Goal: Information Seeking & Learning: Find specific fact

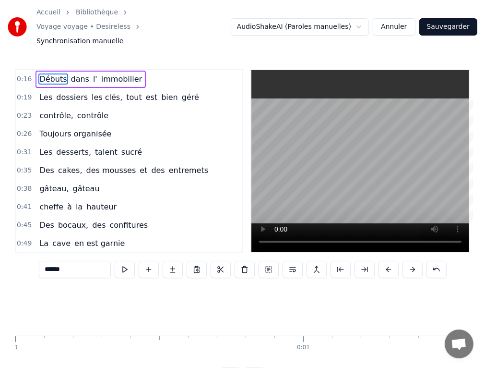
scroll to position [0, 4537]
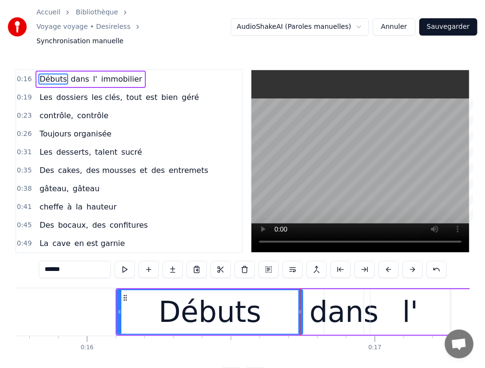
click at [139, 165] on span "et" at bounding box center [144, 170] width 10 height 11
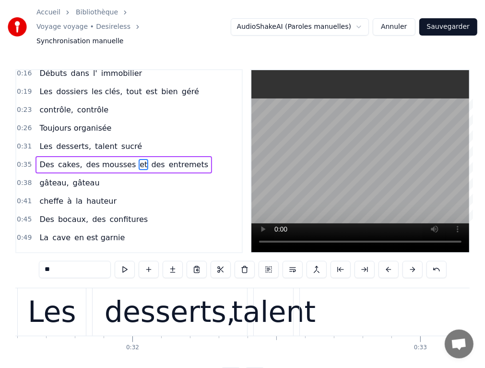
scroll to position [0, 10477]
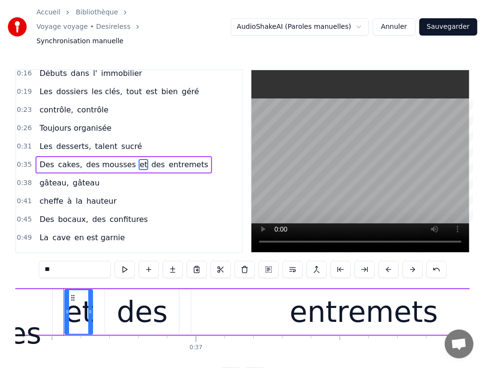
click at [294, 300] on div "entremets" at bounding box center [364, 312] width 345 height 46
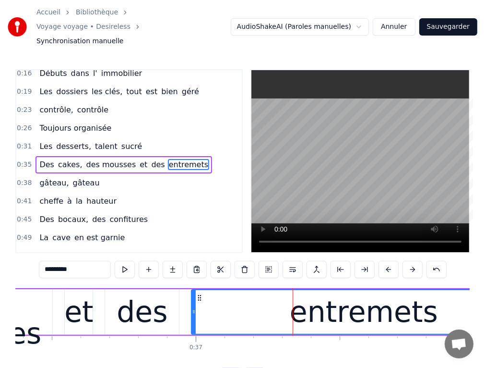
click at [193, 305] on div at bounding box center [194, 312] width 4 height 44
click at [133, 306] on div "des" at bounding box center [142, 311] width 51 height 43
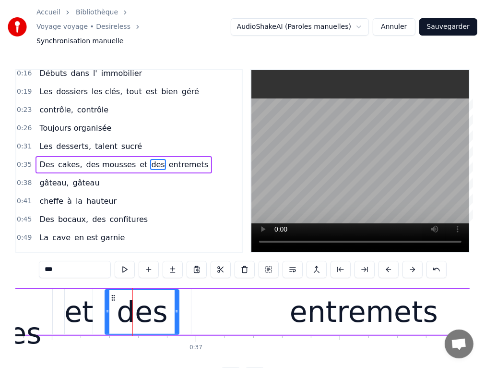
click at [129, 298] on div "des" at bounding box center [142, 311] width 51 height 43
drag, startPoint x: 151, startPoint y: 298, endPoint x: 119, endPoint y: 295, distance: 31.8
click at [132, 298] on div "des" at bounding box center [142, 311] width 51 height 43
click at [102, 308] on icon at bounding box center [103, 312] width 4 height 8
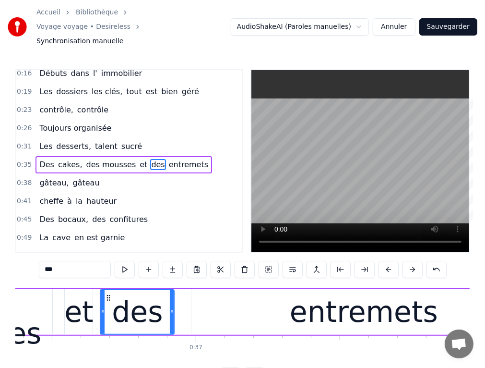
drag, startPoint x: 177, startPoint y: 304, endPoint x: 172, endPoint y: 306, distance: 5.4
click at [172, 306] on div at bounding box center [172, 312] width 4 height 44
click at [73, 305] on div "et" at bounding box center [78, 311] width 29 height 43
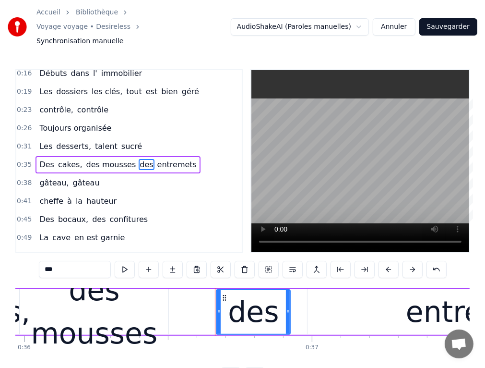
scroll to position [0, 10428]
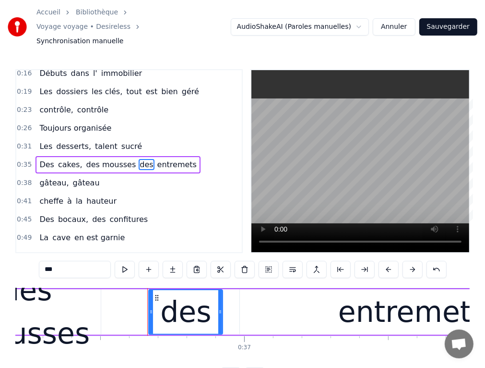
click at [64, 300] on div "des mousses" at bounding box center [26, 311] width 149 height 86
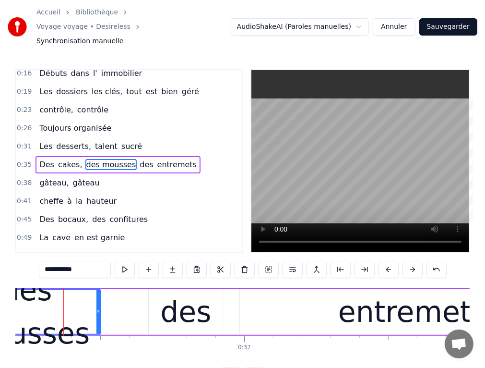
scroll to position [0, 10428]
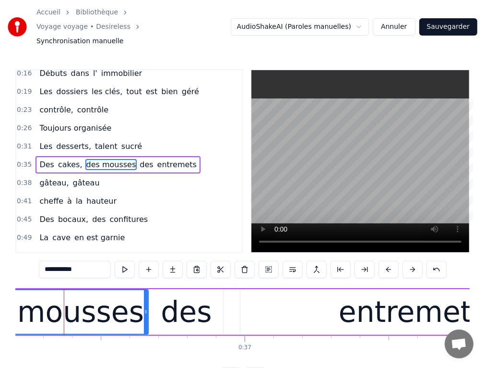
drag, startPoint x: 99, startPoint y: 289, endPoint x: 146, endPoint y: 289, distance: 47.0
click at [146, 290] on div at bounding box center [146, 312] width 4 height 44
click at [172, 299] on div "des" at bounding box center [186, 311] width 51 height 43
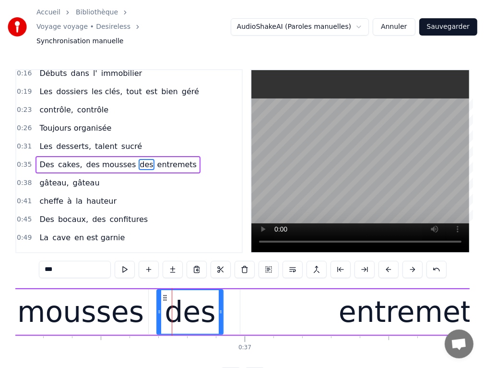
drag, startPoint x: 152, startPoint y: 296, endPoint x: 159, endPoint y: 296, distance: 7.7
click at [160, 311] on circle at bounding box center [160, 311] width 0 height 0
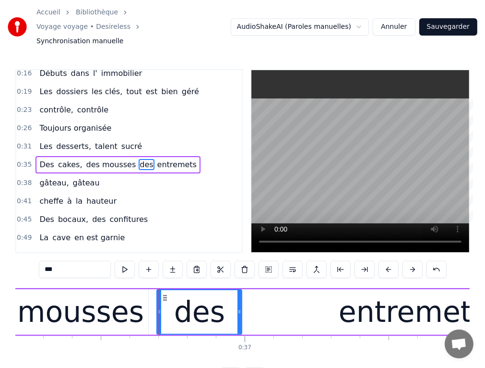
drag, startPoint x: 222, startPoint y: 297, endPoint x: 237, endPoint y: 294, distance: 14.7
click at [241, 308] on icon at bounding box center [240, 312] width 4 height 8
click at [55, 301] on div "des mousses" at bounding box center [50, 311] width 187 height 43
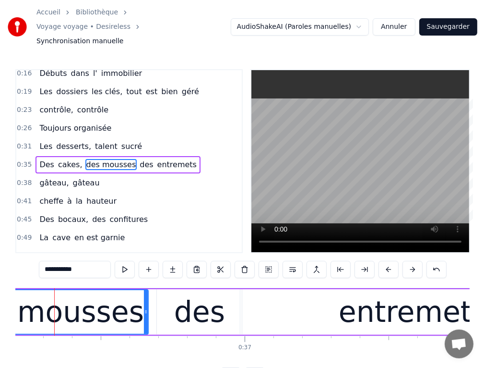
scroll to position [0, 10418]
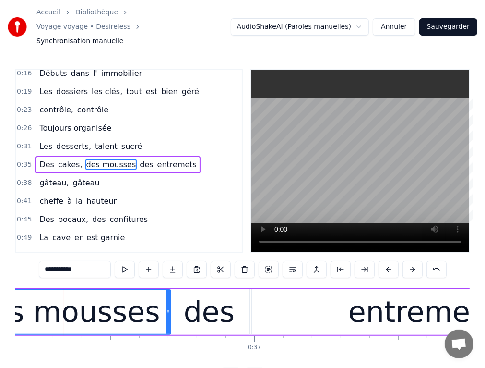
drag, startPoint x: 156, startPoint y: 297, endPoint x: 168, endPoint y: 298, distance: 13.0
click at [168, 308] on icon at bounding box center [169, 312] width 4 height 8
click at [220, 296] on div "des" at bounding box center [209, 311] width 51 height 43
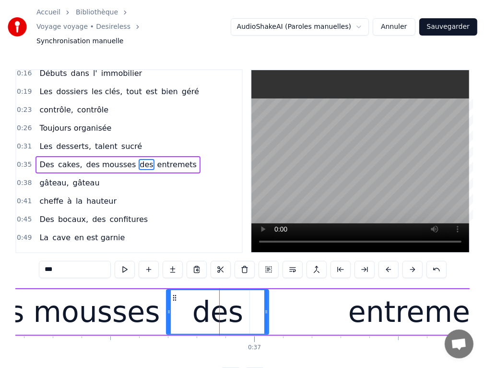
drag, startPoint x: 250, startPoint y: 298, endPoint x: 260, endPoint y: 301, distance: 10.6
click at [267, 303] on div at bounding box center [267, 312] width 4 height 44
drag, startPoint x: 169, startPoint y: 299, endPoint x: 179, endPoint y: 297, distance: 9.7
click at [179, 308] on icon at bounding box center [178, 312] width 4 height 8
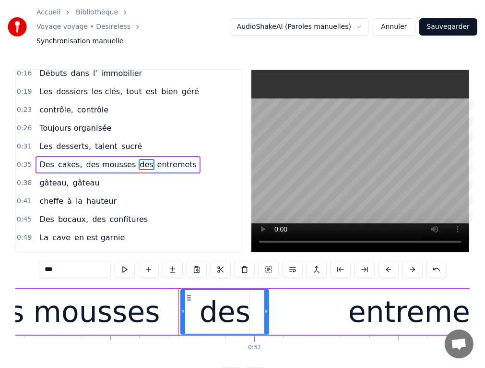
drag, startPoint x: 177, startPoint y: 292, endPoint x: 181, endPoint y: 293, distance: 4.8
click at [181, 293] on div at bounding box center [183, 312] width 4 height 44
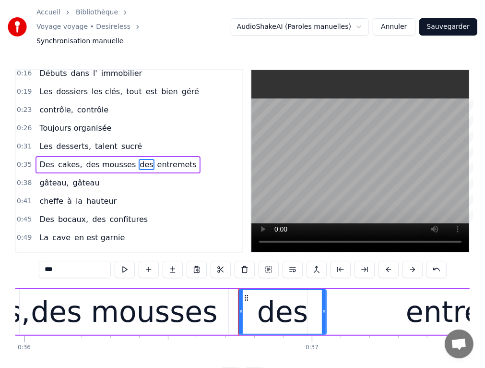
scroll to position [0, 10292]
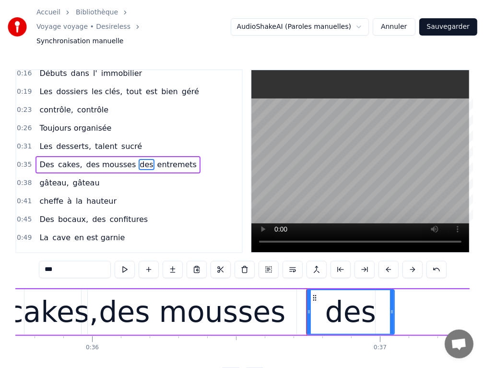
click at [63, 290] on div "cakes," at bounding box center [53, 311] width 91 height 43
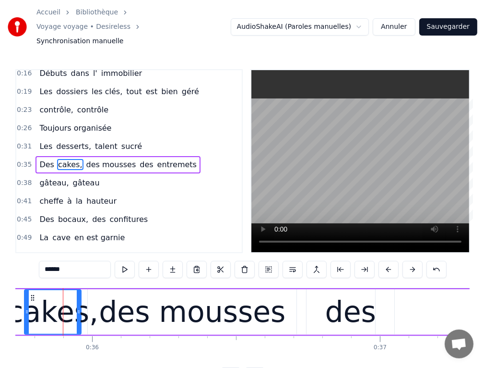
scroll to position [0, 10292]
click at [65, 290] on div "cakes," at bounding box center [53, 311] width 91 height 43
click at [113, 290] on div "des mousses" at bounding box center [192, 311] width 187 height 43
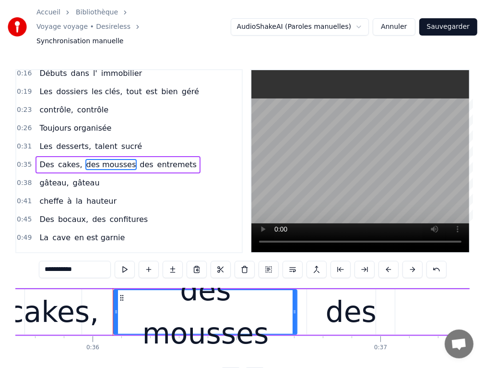
drag, startPoint x: 88, startPoint y: 284, endPoint x: 114, endPoint y: 286, distance: 25.5
click at [114, 290] on div at bounding box center [116, 312] width 4 height 44
click at [83, 292] on div "cakes," at bounding box center [53, 311] width 91 height 43
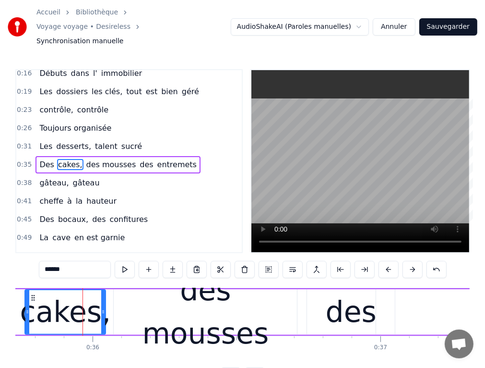
drag, startPoint x: 80, startPoint y: 290, endPoint x: 104, endPoint y: 292, distance: 24.1
click at [104, 292] on div at bounding box center [103, 312] width 4 height 44
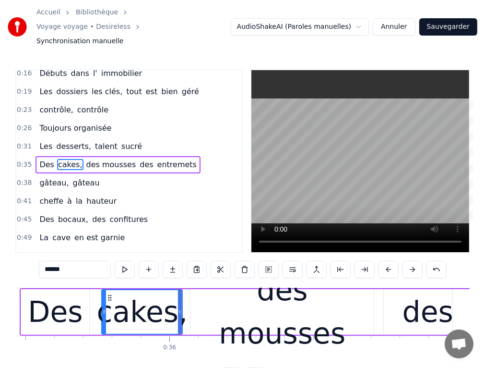
click at [50, 300] on div "Des" at bounding box center [55, 311] width 55 height 43
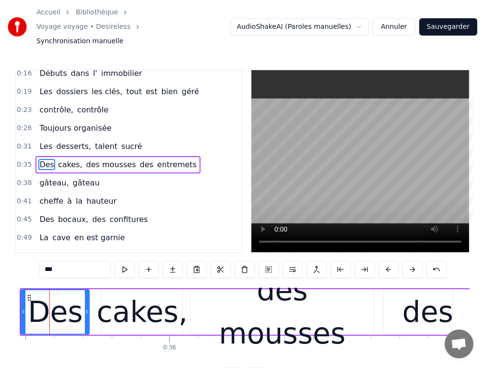
scroll to position [0, 10201]
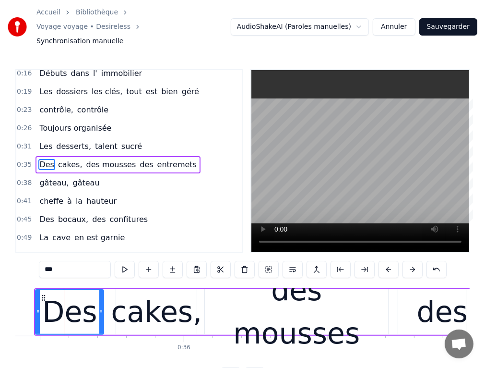
click at [127, 299] on div "cakes," at bounding box center [156, 311] width 91 height 43
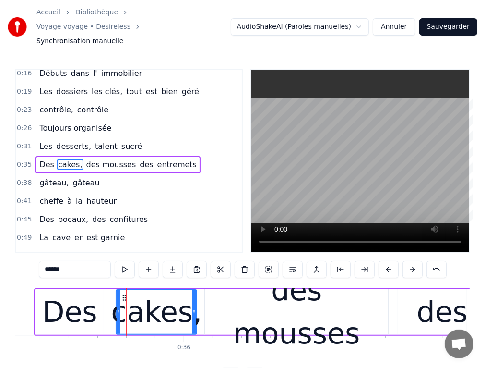
click at [77, 301] on div "Des" at bounding box center [69, 311] width 55 height 43
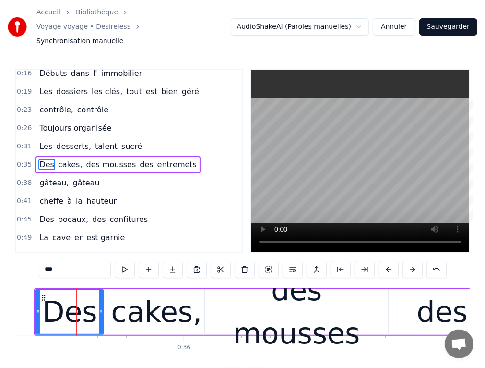
click at [133, 306] on div "cakes," at bounding box center [156, 311] width 91 height 43
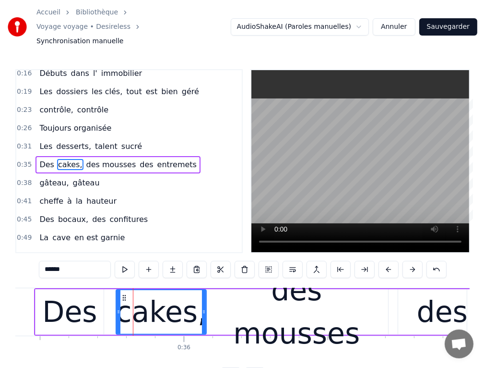
drag, startPoint x: 196, startPoint y: 299, endPoint x: 205, endPoint y: 300, distance: 9.6
click at [205, 308] on icon at bounding box center [204, 312] width 4 height 8
click at [245, 307] on div "des mousses" at bounding box center [296, 311] width 183 height 86
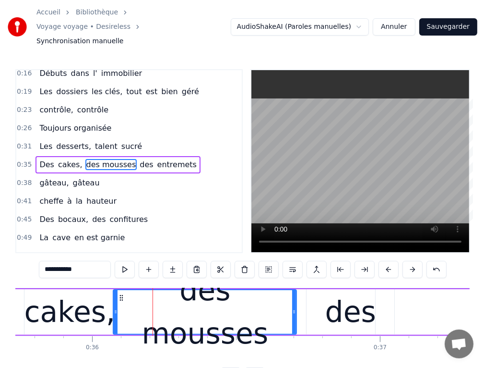
scroll to position [0, 10496]
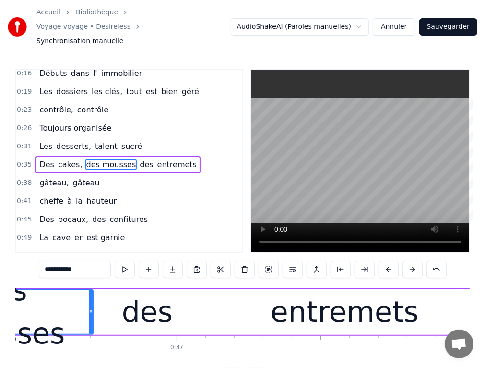
click at [175, 299] on div "entremets" at bounding box center [344, 312] width 345 height 46
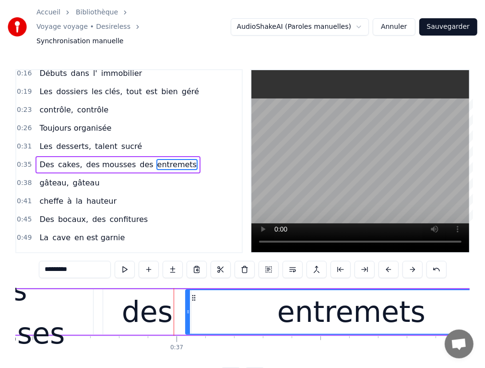
drag, startPoint x: 173, startPoint y: 296, endPoint x: 186, endPoint y: 297, distance: 13.5
click at [186, 308] on icon at bounding box center [188, 312] width 4 height 8
click at [171, 296] on div "des" at bounding box center [147, 312] width 88 height 46
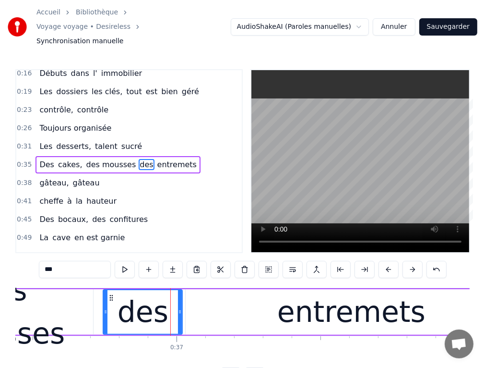
drag, startPoint x: 188, startPoint y: 301, endPoint x: 181, endPoint y: 301, distance: 6.7
click at [180, 308] on icon at bounding box center [180, 312] width 4 height 8
click at [249, 305] on div "entremets" at bounding box center [351, 312] width 331 height 46
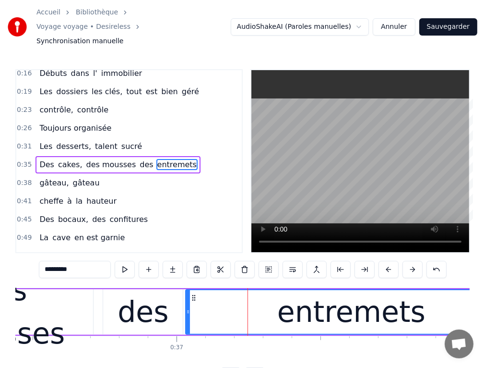
click at [68, 287] on div "des mousses" at bounding box center [1, 311] width 183 height 86
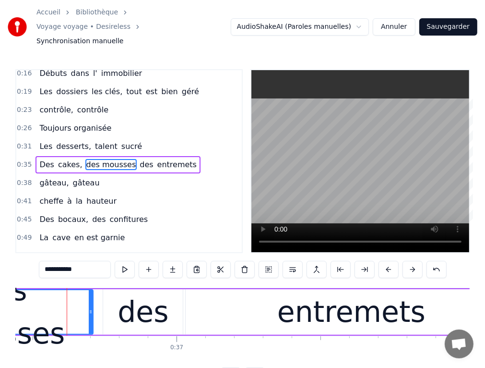
click at [144, 301] on div "des" at bounding box center [143, 311] width 51 height 43
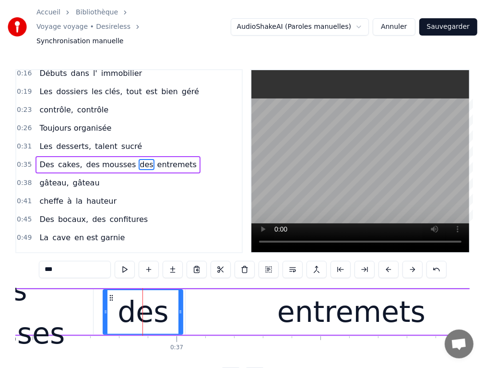
click at [216, 300] on div "entremets" at bounding box center [351, 312] width 331 height 46
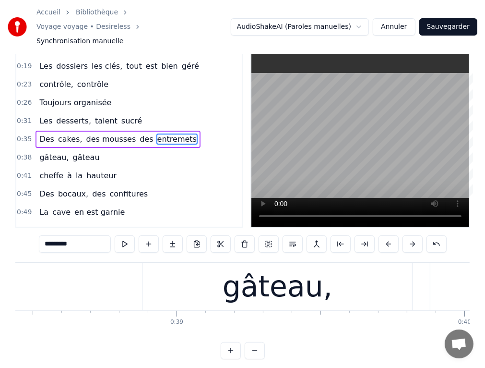
scroll to position [0, 11091]
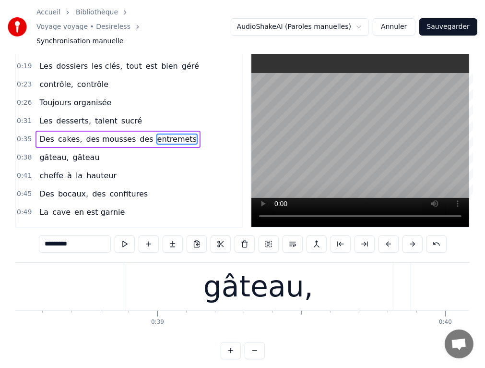
click at [241, 246] on div "0:16 Débuts dans l' immobilier 0:19 Les dossiers les clés, tout est bien géré 0…" at bounding box center [242, 201] width 455 height 315
click at [249, 265] on div "gâteau," at bounding box center [259, 286] width 110 height 43
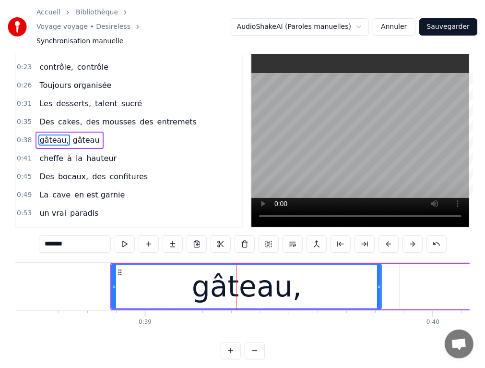
scroll to position [0, 11110]
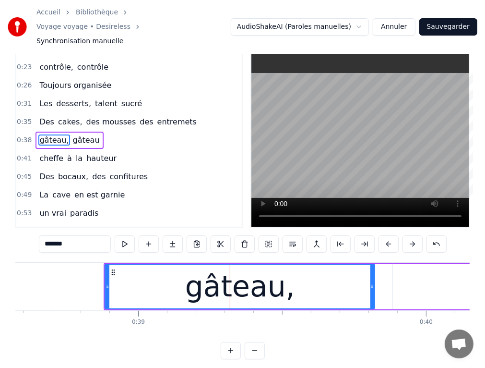
click at [464, 319] on div "Débuts dans l' immobilier Les dossiers les clés, tout est bien géré contrôle, c…" at bounding box center [242, 298] width 455 height 72
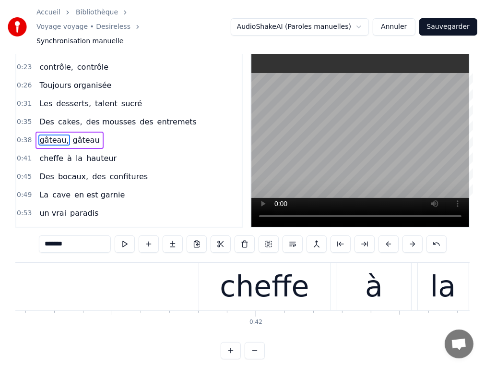
scroll to position [0, 11878]
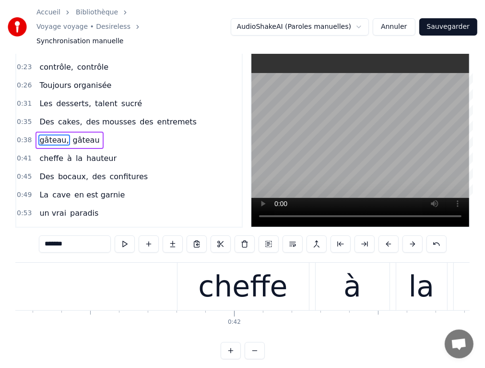
click at [75, 153] on span "la" at bounding box center [79, 158] width 9 height 11
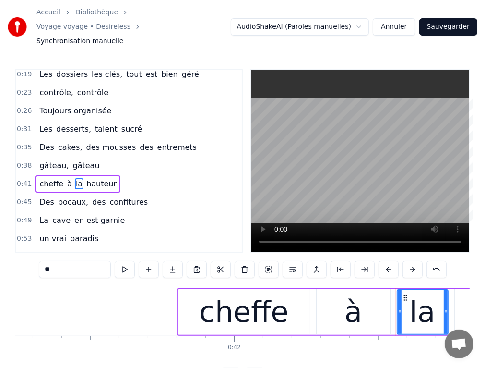
scroll to position [41, 0]
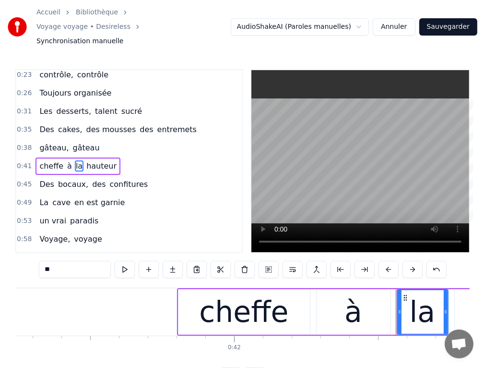
click at [46, 160] on span "cheffe" at bounding box center [51, 165] width 26 height 11
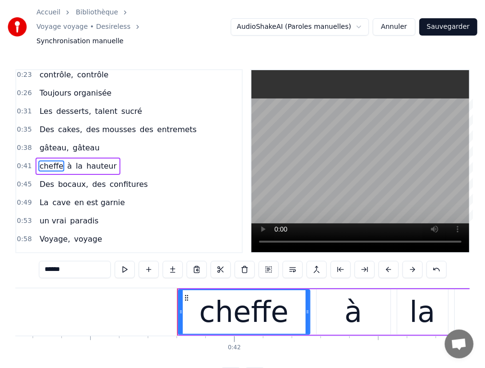
click at [227, 290] on div "cheffe" at bounding box center [243, 311] width 89 height 43
drag, startPoint x: 74, startPoint y: 256, endPoint x: 34, endPoint y: 255, distance: 39.9
click at [34, 255] on div "0:16 Débuts dans l' immobilier 0:19 Les dossiers les clés, tout est bien géré 0…" at bounding box center [242, 226] width 455 height 315
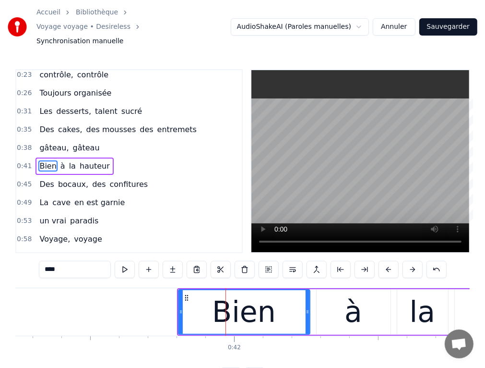
click at [60, 160] on span "à" at bounding box center [63, 165] width 7 height 11
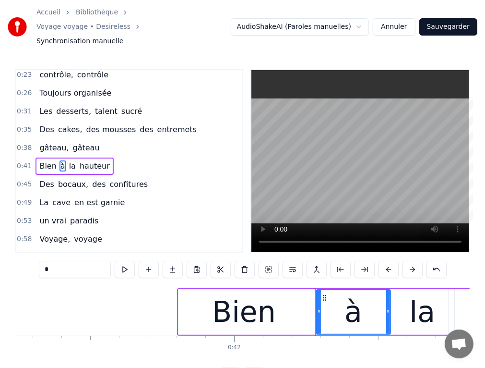
drag, startPoint x: 65, startPoint y: 256, endPoint x: 45, endPoint y: 254, distance: 20.7
click at [45, 261] on input "*" at bounding box center [75, 269] width 72 height 17
click at [418, 305] on div "la" at bounding box center [422, 311] width 25 height 43
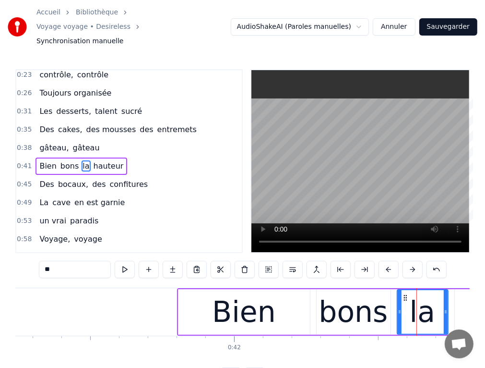
drag, startPoint x: 61, startPoint y: 251, endPoint x: 52, endPoint y: 232, distance: 20.8
click at [41, 261] on input "**" at bounding box center [75, 269] width 72 height 17
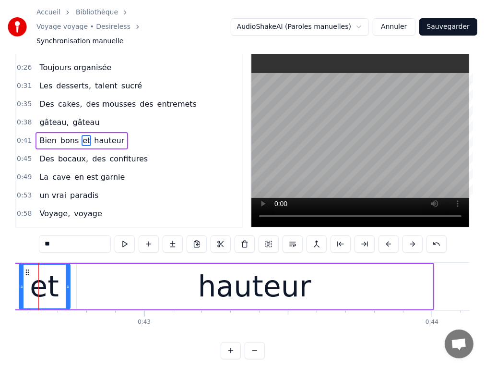
scroll to position [0, 12262]
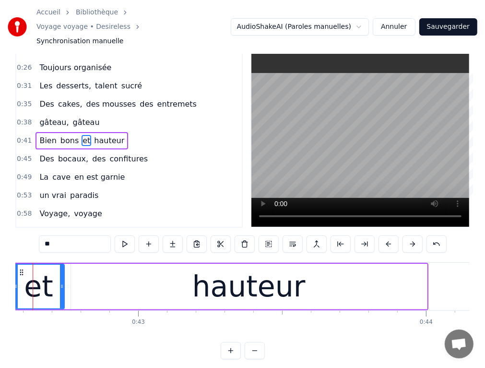
click at [188, 265] on div "hauteur" at bounding box center [249, 287] width 356 height 46
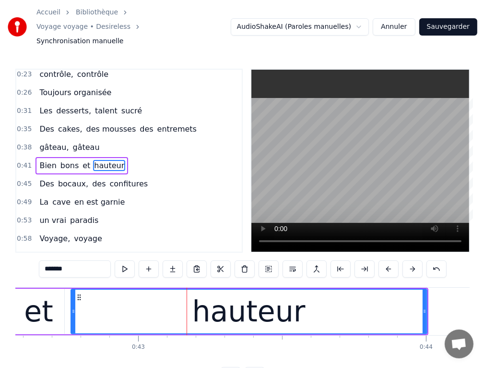
scroll to position [0, 0]
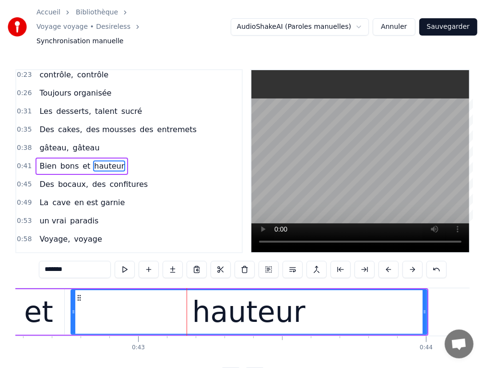
click at [223, 290] on div "hauteur" at bounding box center [248, 311] width 113 height 43
drag, startPoint x: 72, startPoint y: 254, endPoint x: 39, endPoint y: 254, distance: 32.6
click at [39, 254] on div "0:16 Débuts dans l' immobilier 0:19 Les dossiers les clés, tout est bien géré 0…" at bounding box center [242, 226] width 455 height 315
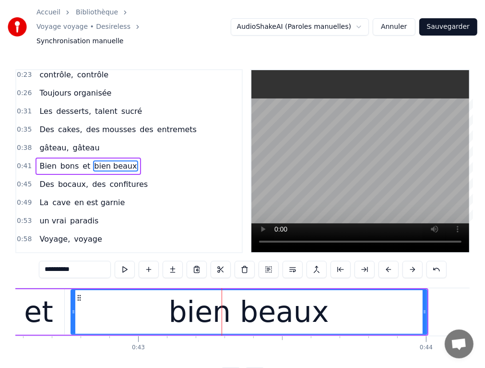
click at [159, 294] on div "bien beaux" at bounding box center [249, 312] width 355 height 44
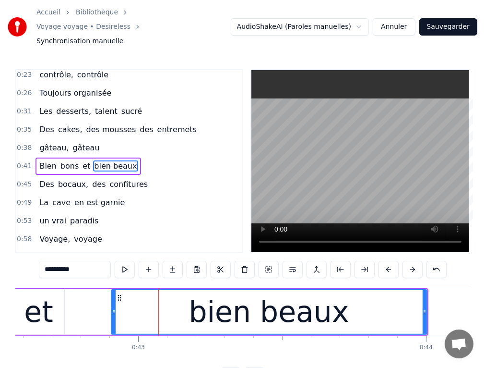
drag, startPoint x: 71, startPoint y: 297, endPoint x: 111, endPoint y: 301, distance: 40.6
click at [112, 308] on icon at bounding box center [114, 312] width 4 height 8
click at [31, 300] on div "et" at bounding box center [38, 311] width 29 height 43
type input "**"
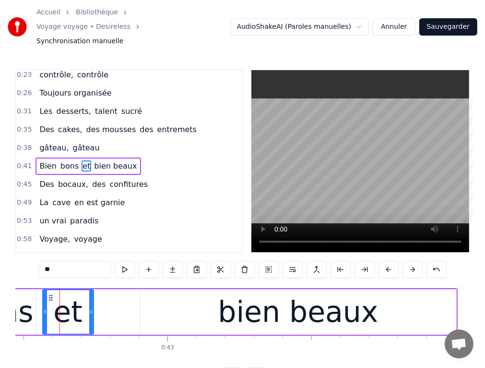
scroll to position [0, 12229]
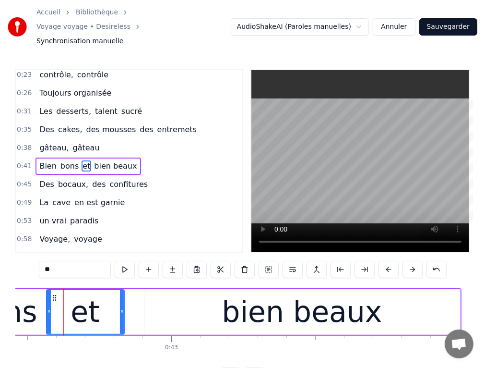
drag, startPoint x: 94, startPoint y: 292, endPoint x: 121, endPoint y: 295, distance: 27.0
click at [121, 295] on div at bounding box center [122, 312] width 4 height 44
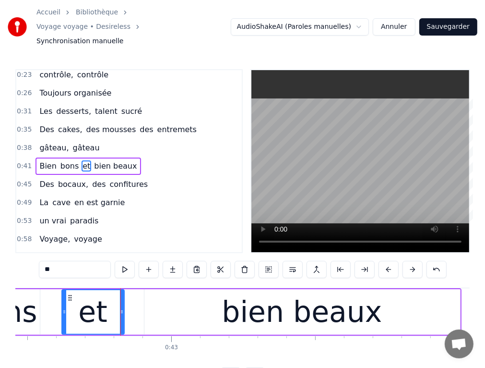
drag, startPoint x: 46, startPoint y: 293, endPoint x: 61, endPoint y: 297, distance: 15.8
click at [62, 308] on icon at bounding box center [64, 312] width 4 height 8
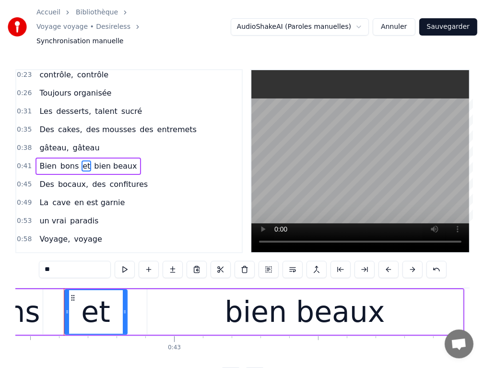
click at [48, 298] on div "Bien bons et bien beaux" at bounding box center [147, 312] width 636 height 48
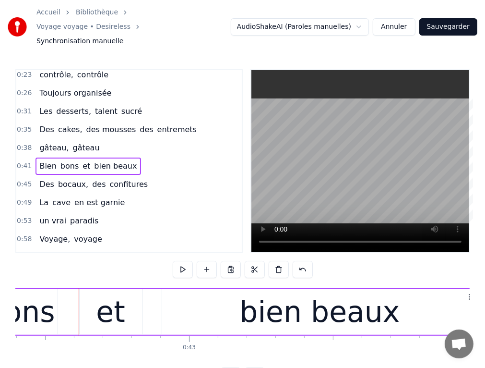
click at [75, 298] on div "Bien bons et bien beaux" at bounding box center [162, 312] width 636 height 48
drag, startPoint x: 111, startPoint y: 304, endPoint x: 96, endPoint y: 301, distance: 15.5
click at [109, 303] on div "et" at bounding box center [110, 311] width 29 height 43
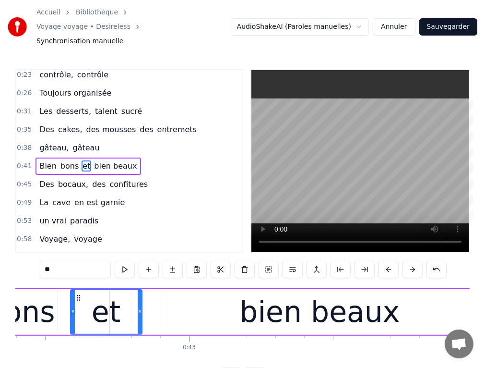
drag, startPoint x: 81, startPoint y: 297, endPoint x: 72, endPoint y: 297, distance: 9.1
click at [72, 308] on icon at bounding box center [73, 312] width 4 height 8
click at [278, 294] on div "bien beaux" at bounding box center [320, 311] width 160 height 43
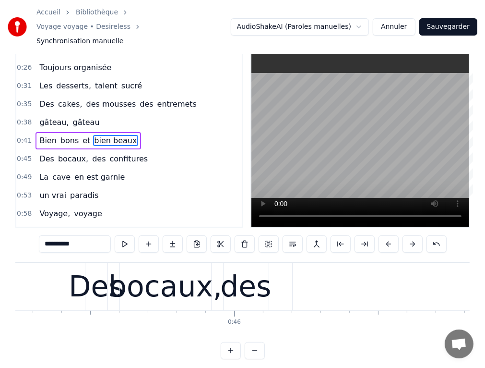
scroll to position [0, 13056]
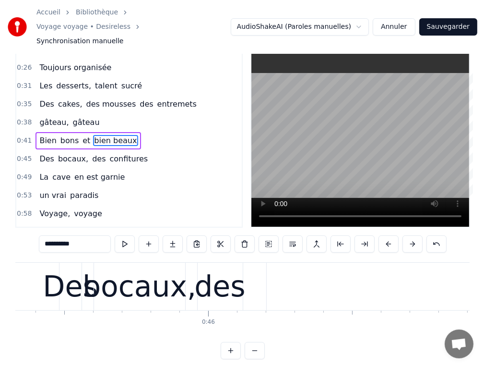
click at [72, 268] on div "Des" at bounding box center [70, 286] width 55 height 43
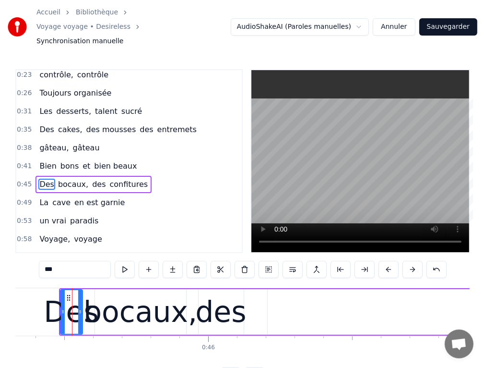
scroll to position [59, 0]
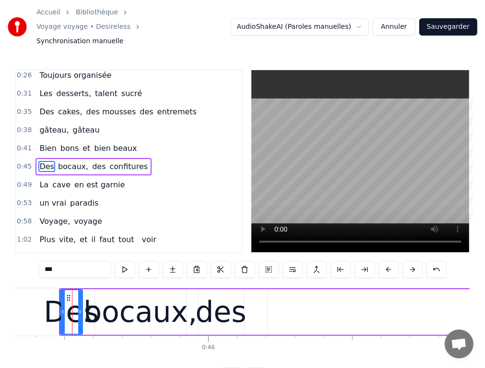
click at [115, 290] on div "bocaux," at bounding box center [141, 311] width 114 height 43
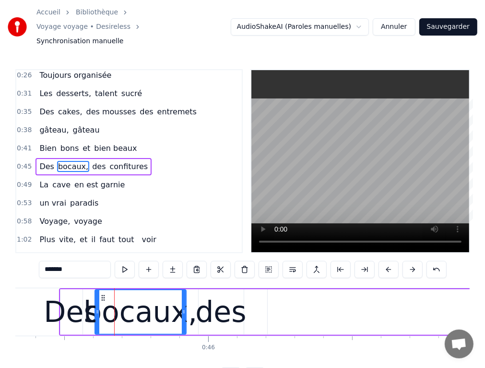
click at [210, 297] on div "des" at bounding box center [220, 311] width 51 height 43
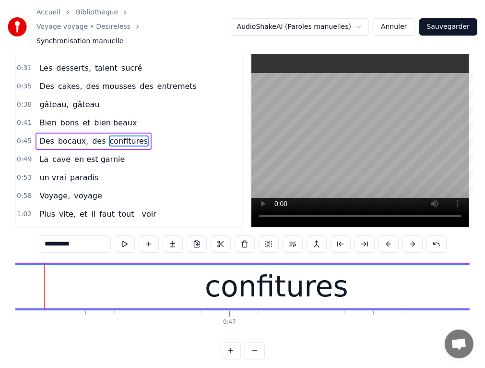
scroll to position [0, 13325]
click at [282, 272] on div "confitures" at bounding box center [275, 286] width 144 height 43
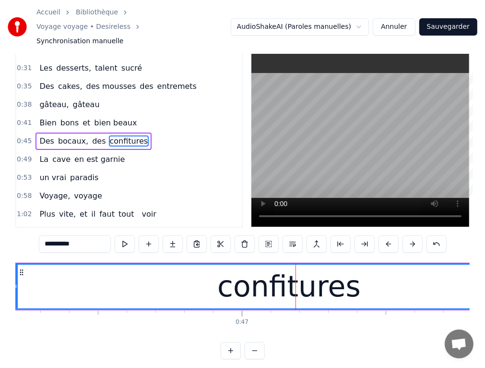
scroll to position [0, 13306]
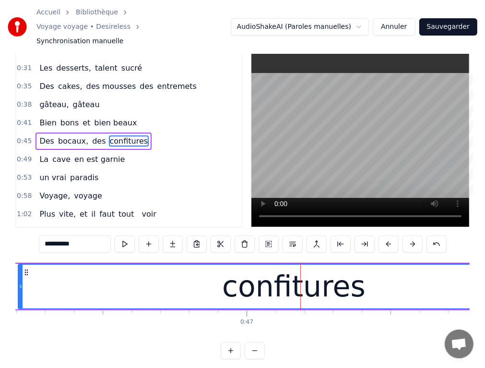
click at [315, 278] on div "confitures" at bounding box center [294, 286] width 144 height 43
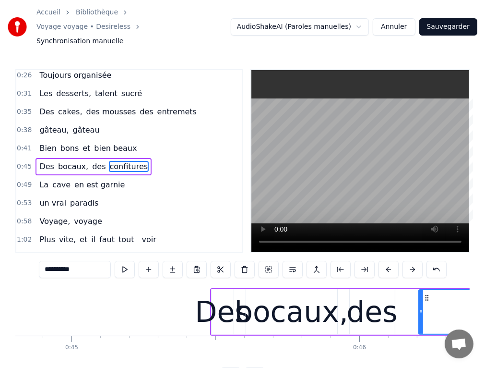
scroll to position [0, 12903]
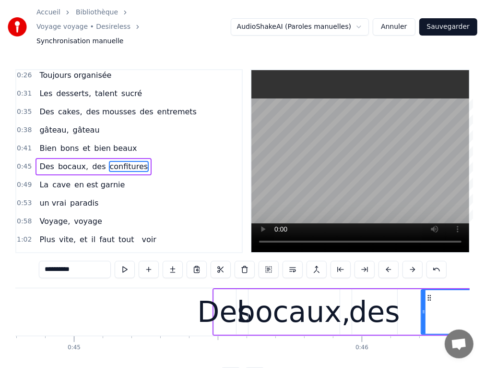
click at [237, 296] on div "Des" at bounding box center [224, 311] width 55 height 43
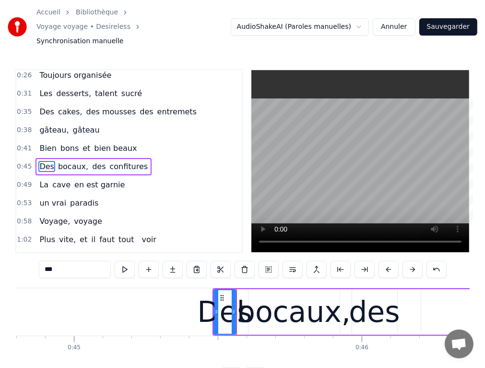
click at [276, 294] on div "bocaux," at bounding box center [294, 311] width 114 height 43
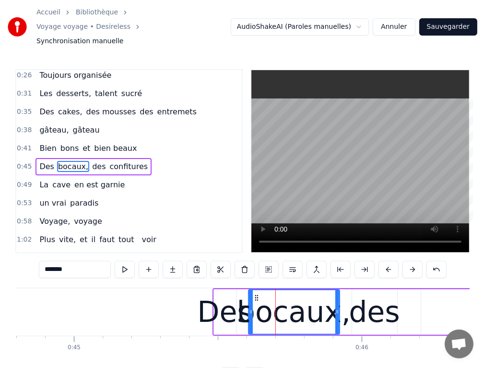
click at [370, 296] on div "des" at bounding box center [374, 311] width 51 height 43
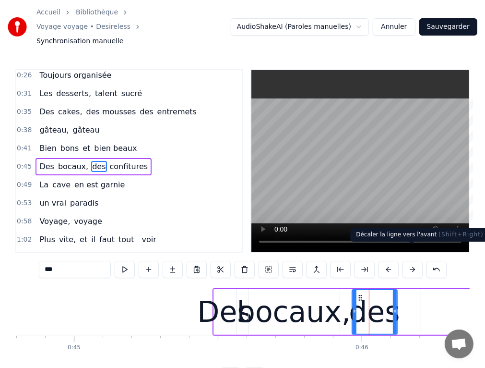
click at [409, 261] on button at bounding box center [413, 269] width 20 height 17
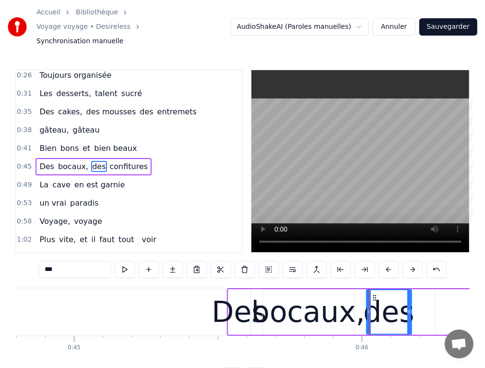
click at [409, 261] on button at bounding box center [413, 269] width 20 height 17
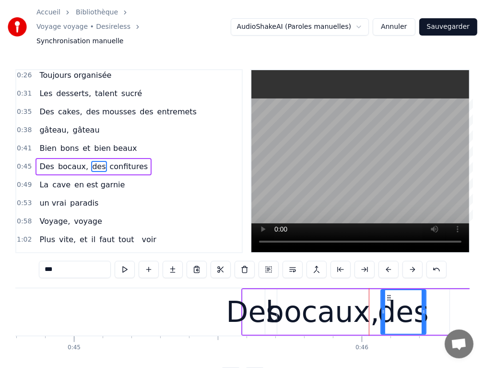
click at [409, 261] on button at bounding box center [413, 269] width 20 height 17
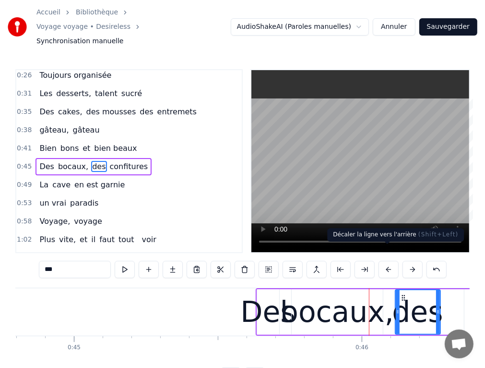
click at [389, 261] on button at bounding box center [389, 269] width 20 height 17
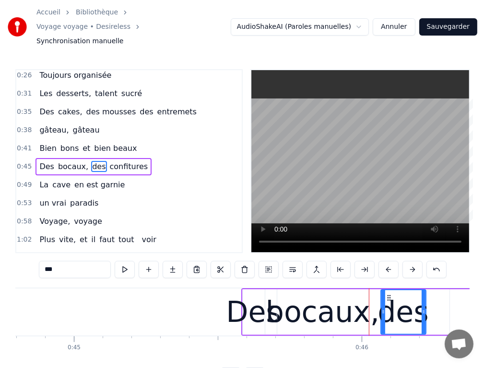
click at [277, 302] on div "bocaux," at bounding box center [323, 311] width 114 height 43
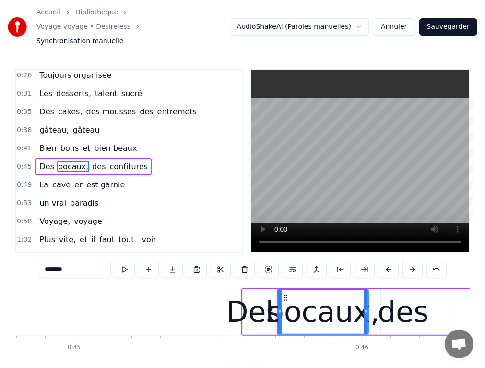
click at [397, 296] on div "des" at bounding box center [403, 311] width 51 height 43
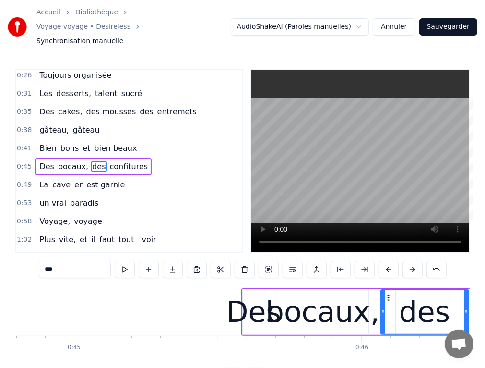
drag, startPoint x: 424, startPoint y: 295, endPoint x: 445, endPoint y: 298, distance: 21.3
click at [465, 308] on icon at bounding box center [467, 312] width 4 height 8
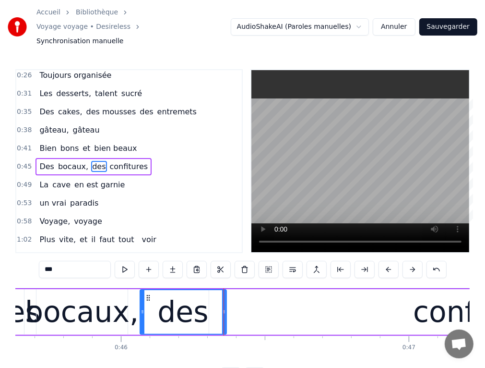
scroll to position [0, 12848]
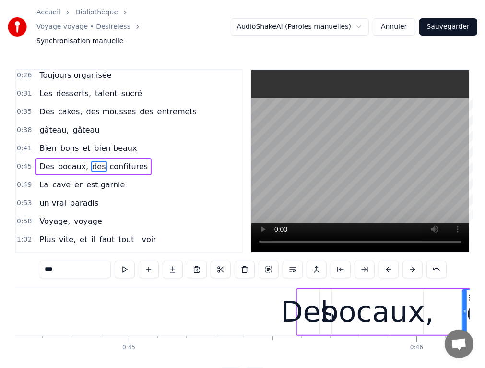
drag, startPoint x: 436, startPoint y: 282, endPoint x: 463, endPoint y: 288, distance: 27.4
click at [463, 290] on div at bounding box center [465, 312] width 4 height 44
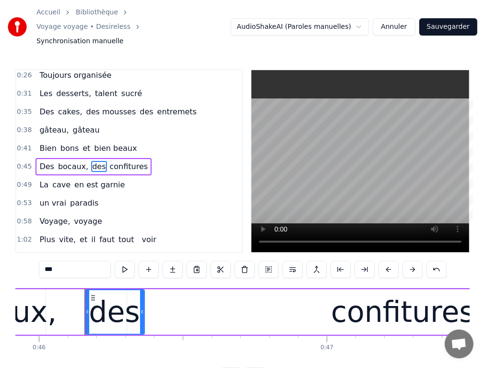
scroll to position [0, 13247]
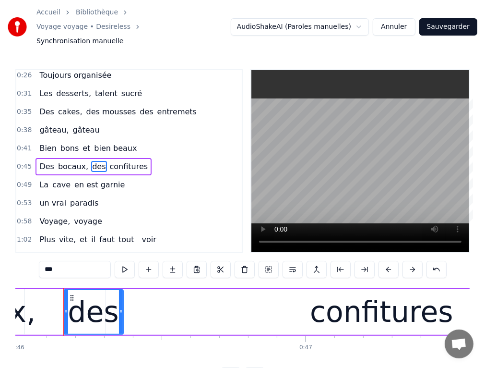
click at [337, 299] on div "confitures" at bounding box center [382, 311] width 144 height 43
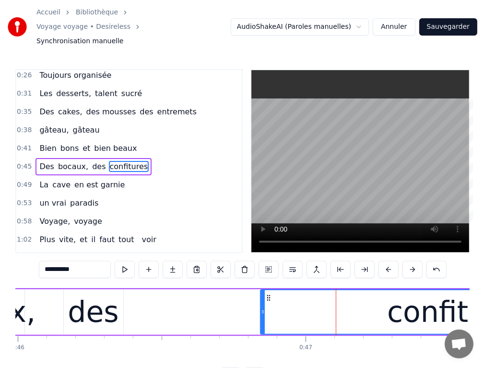
drag, startPoint x: 107, startPoint y: 289, endPoint x: 260, endPoint y: 289, distance: 153.1
click at [261, 290] on div at bounding box center [263, 312] width 4 height 44
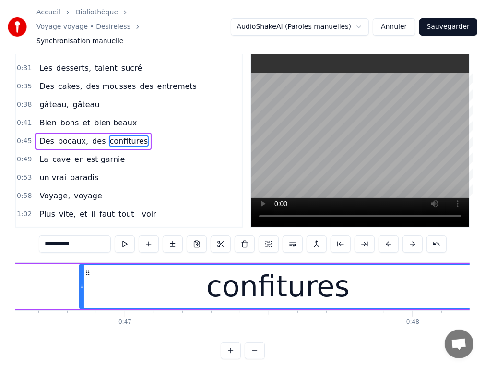
scroll to position [0, 13439]
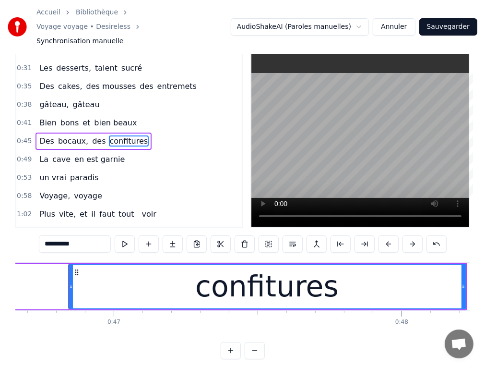
click at [252, 345] on button at bounding box center [255, 350] width 20 height 17
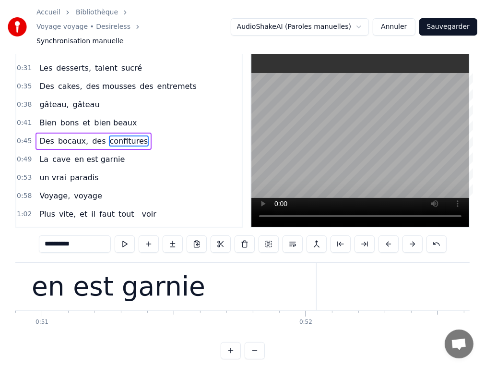
scroll to position [0, 12319]
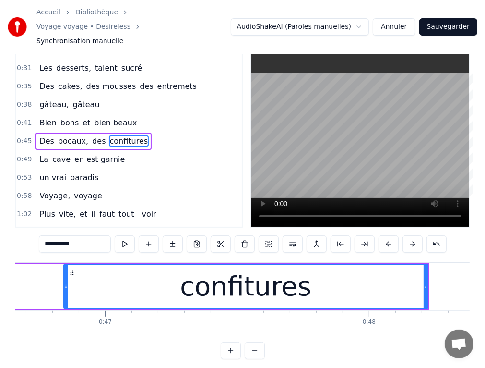
click at [427, 271] on div "confitures" at bounding box center [245, 287] width 365 height 46
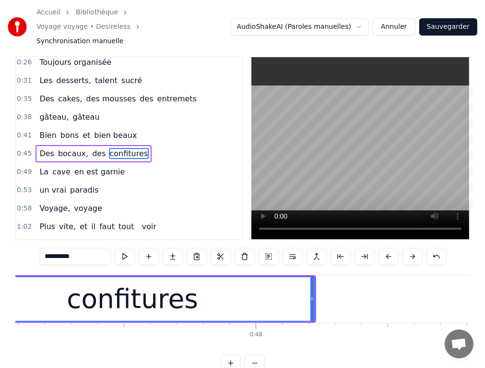
scroll to position [0, 12432]
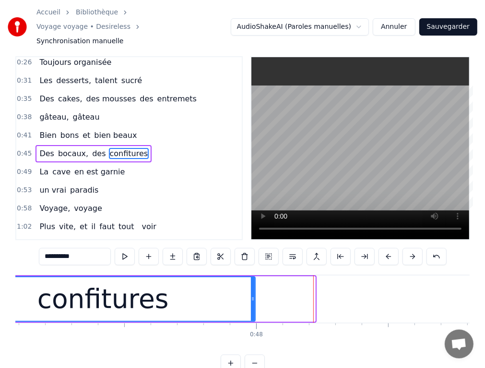
drag, startPoint x: 313, startPoint y: 282, endPoint x: 253, endPoint y: 288, distance: 60.2
click at [253, 295] on icon at bounding box center [253, 299] width 4 height 8
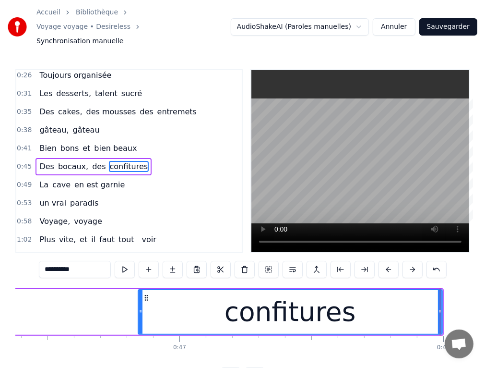
scroll to position [0, 12240]
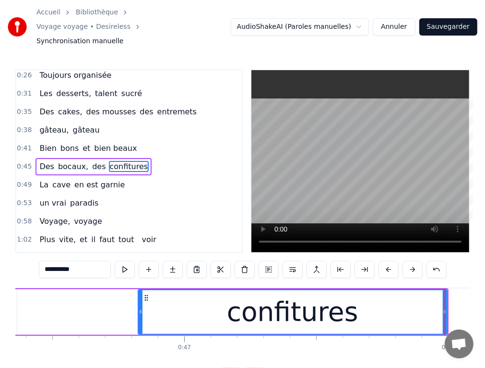
click at [141, 311] on circle at bounding box center [141, 311] width 0 height 0
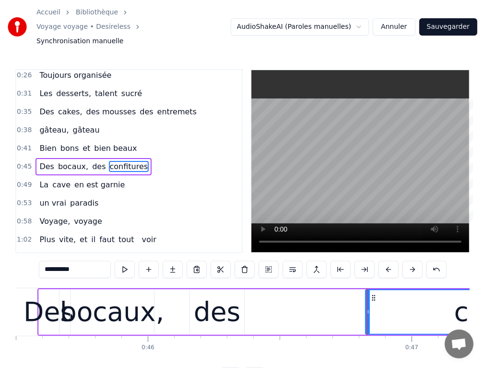
scroll to position [0, 12010]
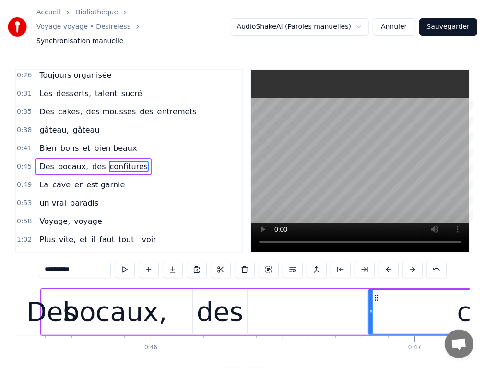
click at [234, 292] on div "des" at bounding box center [220, 312] width 47 height 40
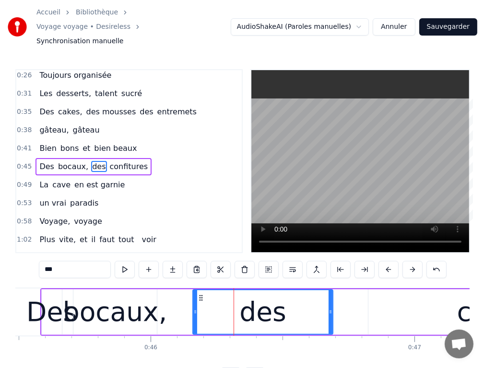
drag, startPoint x: 244, startPoint y: 293, endPoint x: 213, endPoint y: 298, distance: 31.1
click at [329, 292] on div at bounding box center [331, 312] width 4 height 44
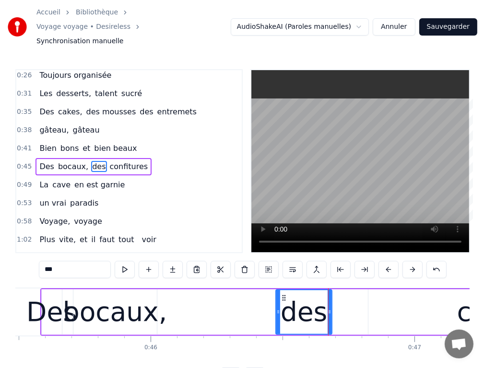
drag, startPoint x: 194, startPoint y: 300, endPoint x: 221, endPoint y: 302, distance: 27.5
click at [277, 302] on div at bounding box center [279, 312] width 4 height 44
click at [102, 301] on div "bocaux," at bounding box center [115, 312] width 104 height 40
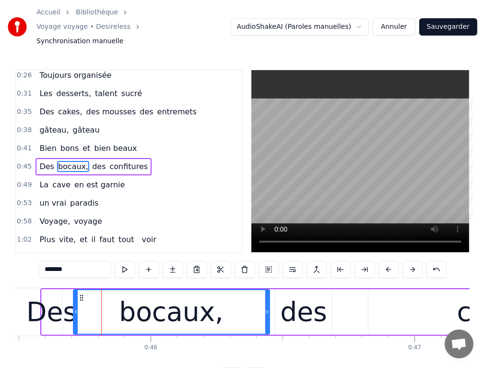
drag, startPoint x: 154, startPoint y: 294, endPoint x: 230, endPoint y: 297, distance: 76.4
click at [265, 308] on icon at bounding box center [267, 312] width 4 height 8
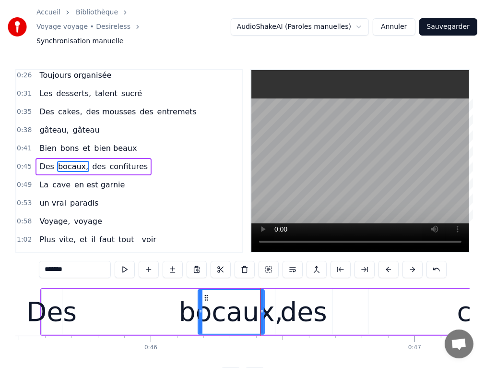
drag, startPoint x: 75, startPoint y: 297, endPoint x: 200, endPoint y: 298, distance: 124.8
click at [200, 308] on icon at bounding box center [201, 312] width 4 height 8
click at [46, 301] on div "Des" at bounding box center [51, 312] width 50 height 40
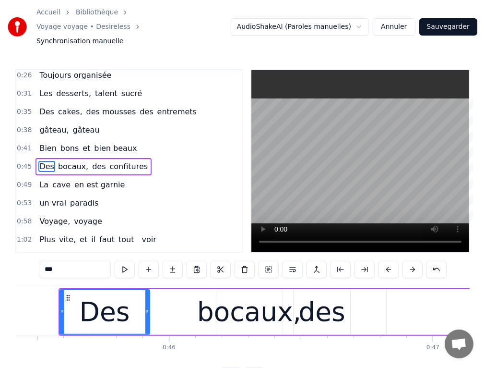
drag, startPoint x: 76, startPoint y: 297, endPoint x: 145, endPoint y: 300, distance: 68.7
click at [145, 308] on icon at bounding box center [147, 312] width 4 height 8
drag, startPoint x: 60, startPoint y: 298, endPoint x: 65, endPoint y: 300, distance: 6.1
click at [66, 308] on icon at bounding box center [68, 312] width 4 height 8
click at [64, 308] on icon at bounding box center [65, 312] width 4 height 8
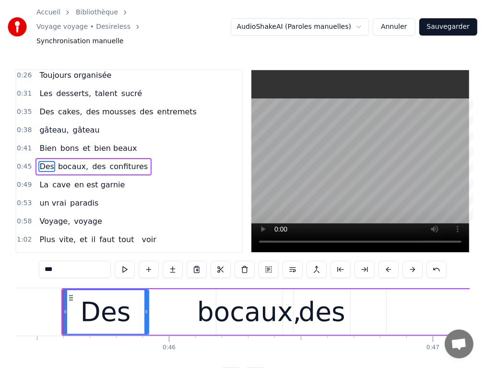
click at [215, 299] on div "bocaux," at bounding box center [249, 312] width 104 height 40
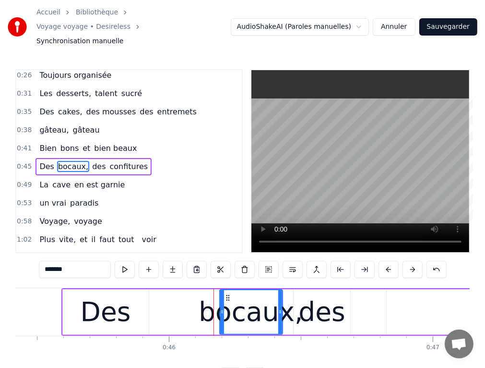
click at [220, 294] on div at bounding box center [222, 312] width 4 height 44
click at [315, 303] on div "des" at bounding box center [322, 312] width 47 height 40
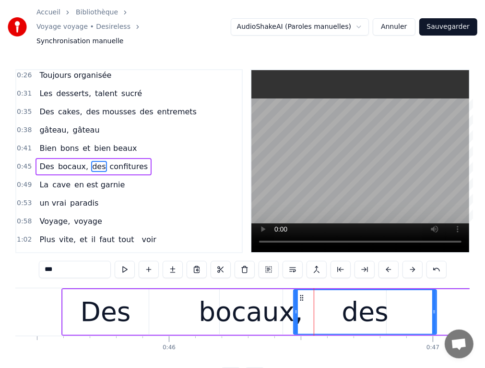
drag, startPoint x: 349, startPoint y: 301, endPoint x: 412, endPoint y: 305, distance: 63.0
click at [433, 305] on div at bounding box center [435, 312] width 4 height 44
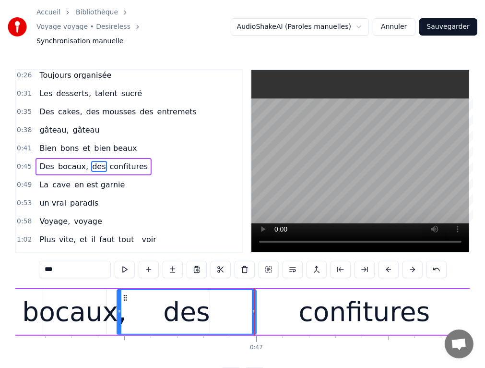
scroll to position [0, 12167]
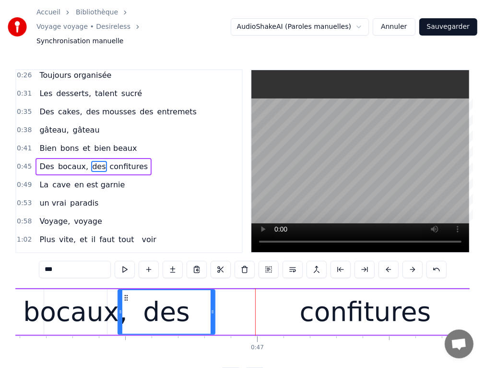
drag, startPoint x: 256, startPoint y: 302, endPoint x: 214, endPoint y: 303, distance: 42.3
click at [214, 303] on div at bounding box center [213, 312] width 4 height 44
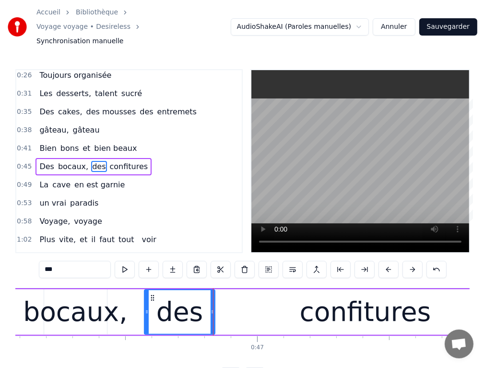
drag, startPoint x: 120, startPoint y: 298, endPoint x: 146, endPoint y: 301, distance: 26.6
click at [146, 301] on div at bounding box center [147, 312] width 4 height 44
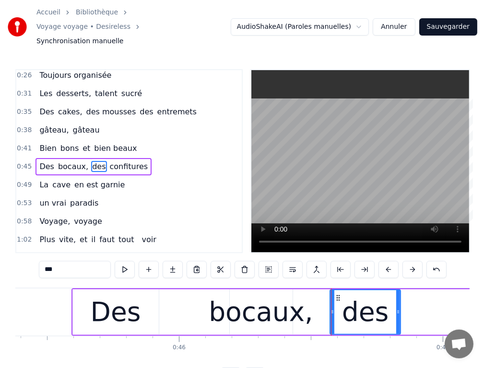
scroll to position [0, 11975]
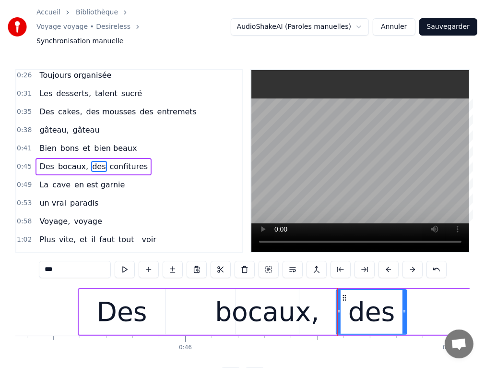
click at [279, 292] on div "bocaux," at bounding box center [267, 312] width 104 height 40
type input "*******"
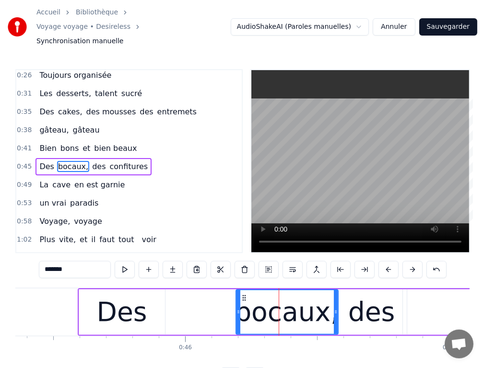
drag, startPoint x: 295, startPoint y: 287, endPoint x: 313, endPoint y: 289, distance: 17.9
click at [334, 290] on div at bounding box center [336, 312] width 4 height 44
click at [241, 295] on div "bocaux," at bounding box center [287, 312] width 101 height 44
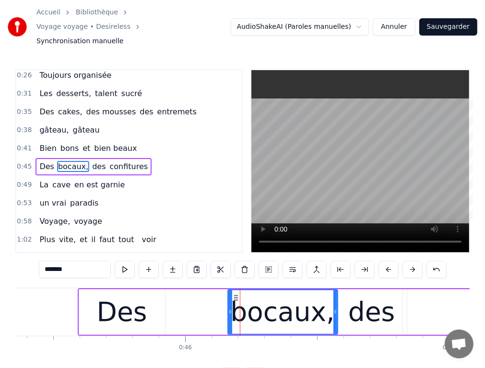
drag, startPoint x: 237, startPoint y: 292, endPoint x: 229, endPoint y: 292, distance: 8.2
click at [229, 292] on div at bounding box center [231, 312] width 4 height 44
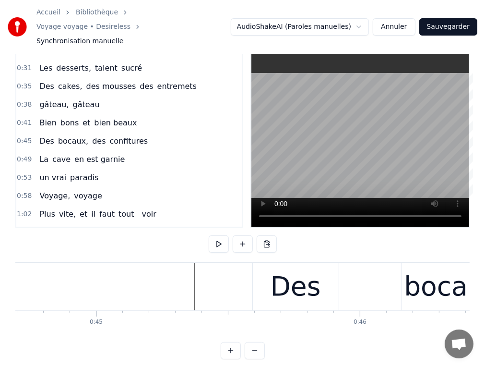
scroll to position [0, 11800]
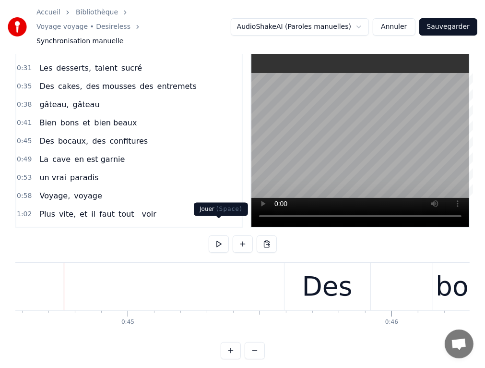
click at [216, 235] on button at bounding box center [219, 243] width 20 height 17
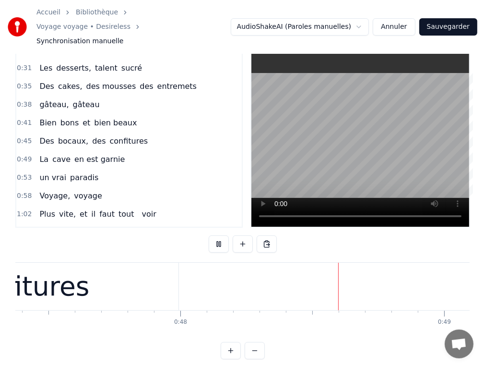
scroll to position [0, 12685]
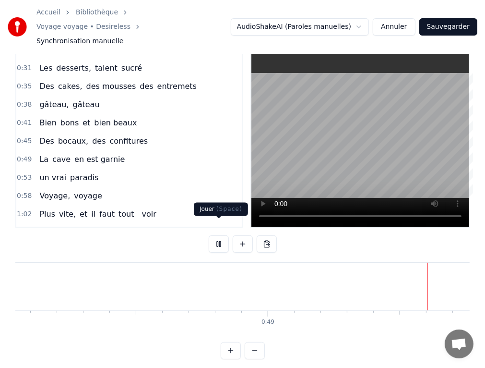
click at [220, 235] on button at bounding box center [219, 243] width 20 height 17
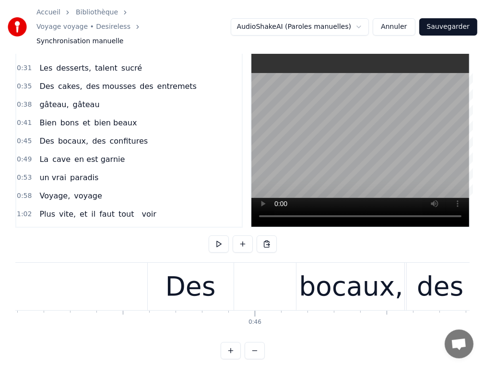
scroll to position [0, 11905]
click at [185, 284] on div "Des" at bounding box center [191, 286] width 50 height 40
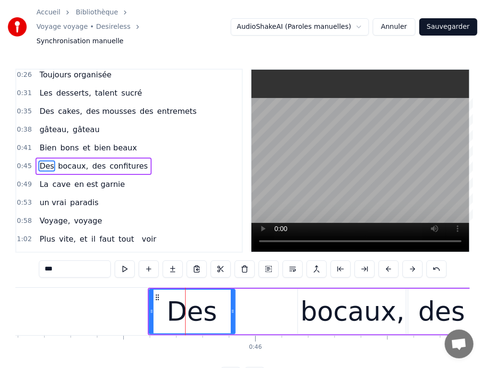
scroll to position [0, 0]
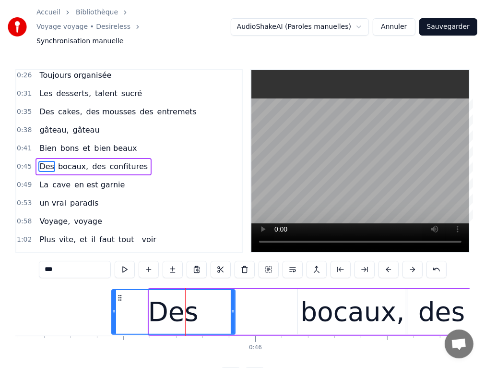
drag, startPoint x: 149, startPoint y: 296, endPoint x: 116, endPoint y: 297, distance: 33.1
click at [114, 308] on icon at bounding box center [114, 312] width 4 height 8
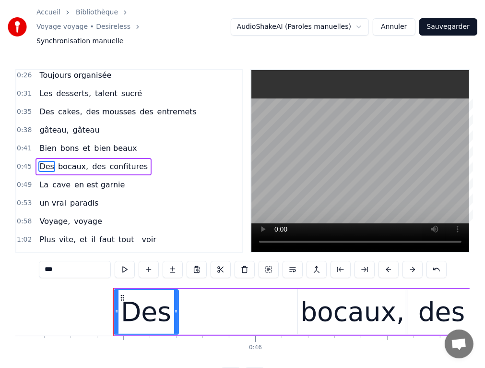
drag, startPoint x: 232, startPoint y: 301, endPoint x: 176, endPoint y: 305, distance: 56.8
click at [176, 305] on div at bounding box center [176, 312] width 4 height 44
drag, startPoint x: 323, startPoint y: 301, endPoint x: 300, endPoint y: 289, distance: 25.6
click at [323, 300] on div "bocaux," at bounding box center [353, 312] width 104 height 40
type input "*******"
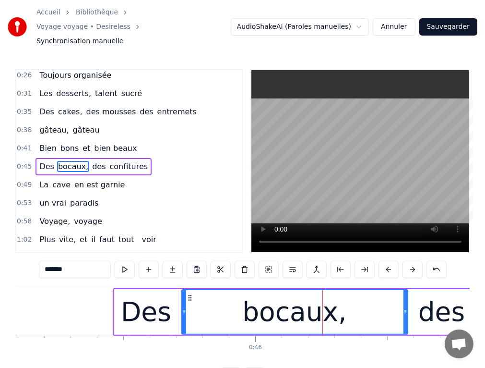
drag, startPoint x: 299, startPoint y: 290, endPoint x: 182, endPoint y: 293, distance: 116.2
click at [182, 293] on div at bounding box center [184, 312] width 4 height 44
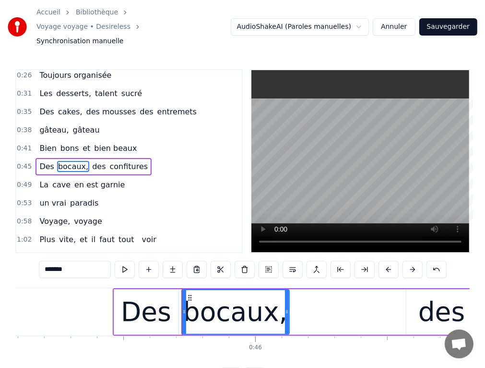
drag, startPoint x: 405, startPoint y: 290, endPoint x: 286, endPoint y: 288, distance: 118.6
click at [286, 290] on div at bounding box center [287, 312] width 4 height 44
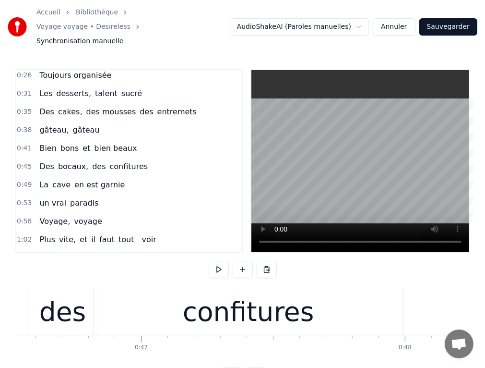
scroll to position [0, 11911]
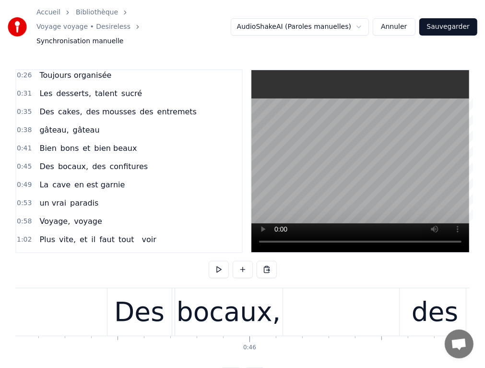
click at [449, 296] on div "des" at bounding box center [435, 312] width 47 height 40
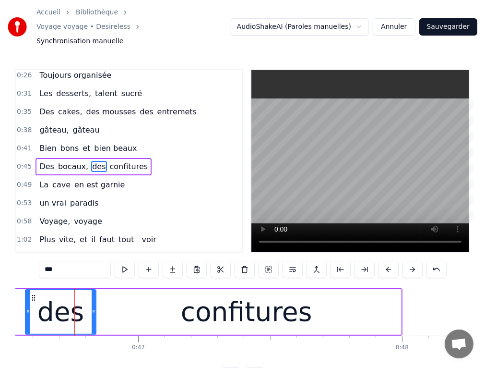
scroll to position [0, 12297]
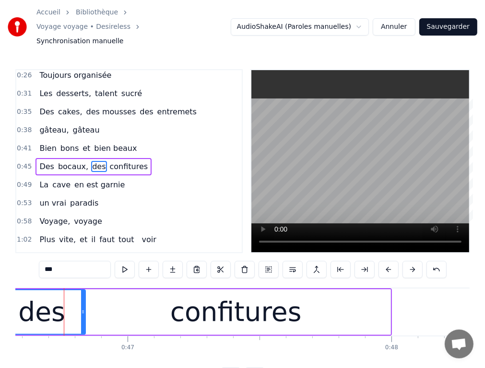
drag, startPoint x: 16, startPoint y: 296, endPoint x: 0, endPoint y: 298, distance: 16.9
click at [0, 298] on html "Accueil Bibliothèque Voyage voyage • Desireless Synchronisation manuelle AudioS…" at bounding box center [242, 200] width 485 height 400
drag, startPoint x: 83, startPoint y: 303, endPoint x: 63, endPoint y: 302, distance: 19.7
click at [63, 302] on div at bounding box center [63, 312] width 4 height 44
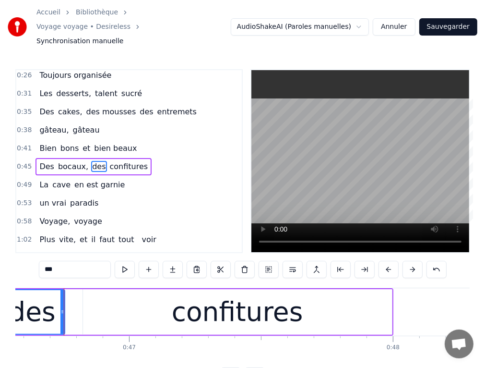
click at [62, 303] on div at bounding box center [62, 312] width 4 height 44
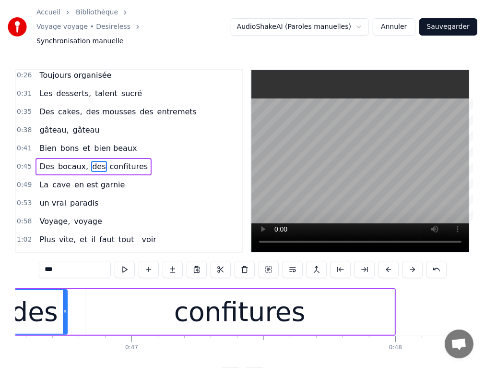
click at [116, 299] on div "confitures" at bounding box center [239, 312] width 309 height 46
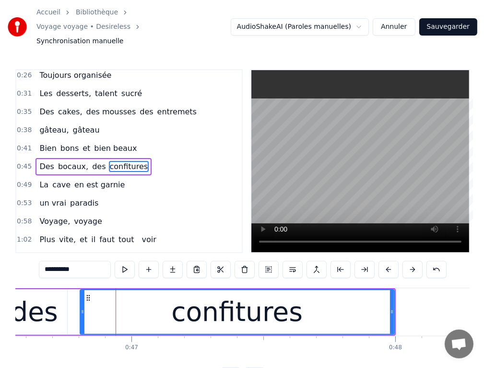
drag, startPoint x: 84, startPoint y: 298, endPoint x: 79, endPoint y: 298, distance: 5.3
click at [81, 308] on icon at bounding box center [83, 312] width 4 height 8
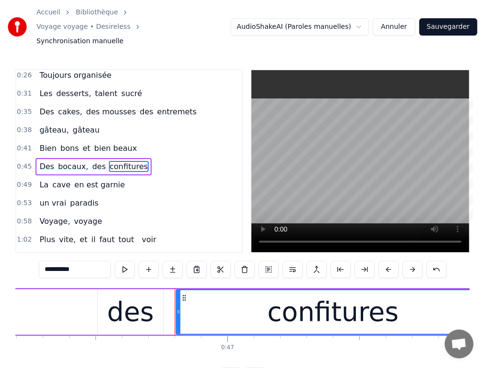
scroll to position [0, 12178]
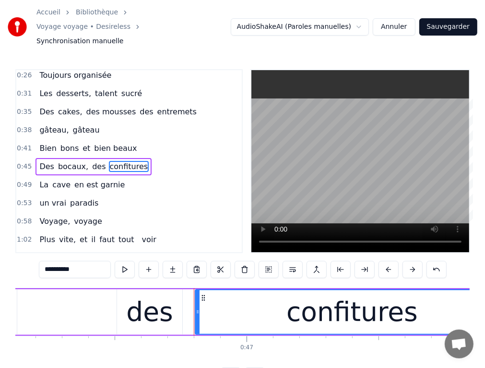
click at [139, 307] on div "des" at bounding box center [149, 312] width 47 height 40
type input "***"
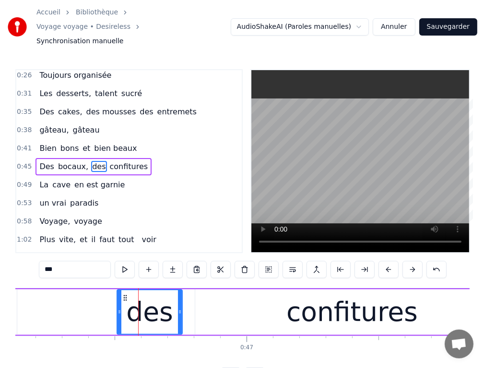
click at [99, 303] on div "Des bocaux, des confitures" at bounding box center [175, 312] width 671 height 48
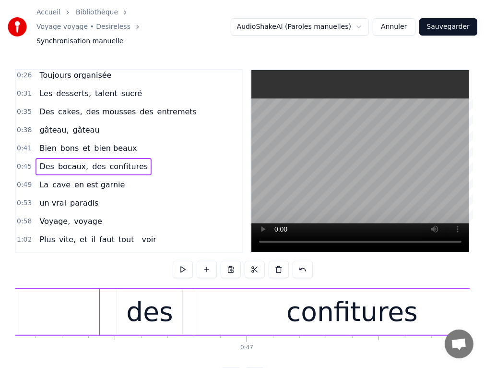
click at [64, 303] on div "Des bocaux, des confitures" at bounding box center [175, 312] width 671 height 48
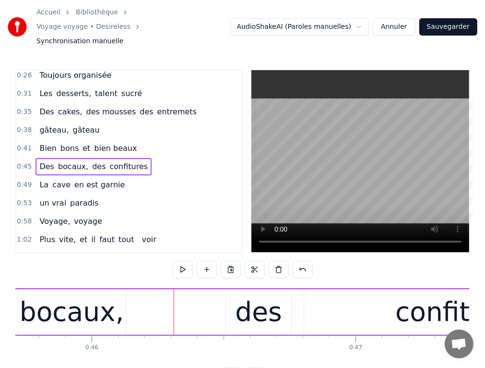
scroll to position [0, 12063]
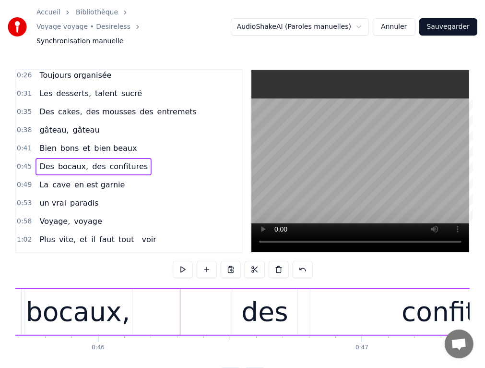
click at [85, 295] on div "bocaux," at bounding box center [78, 312] width 104 height 40
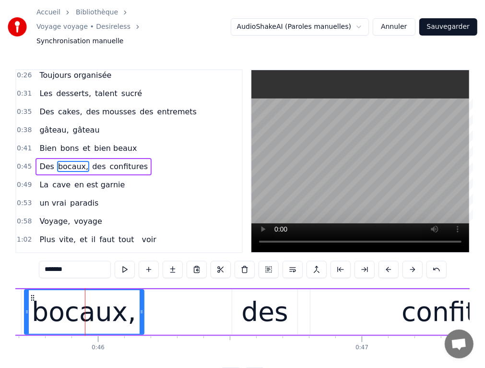
drag, startPoint x: 128, startPoint y: 298, endPoint x: 140, endPoint y: 298, distance: 12.0
click at [140, 308] on icon at bounding box center [142, 312] width 4 height 8
click at [257, 297] on div "des" at bounding box center [264, 312] width 47 height 40
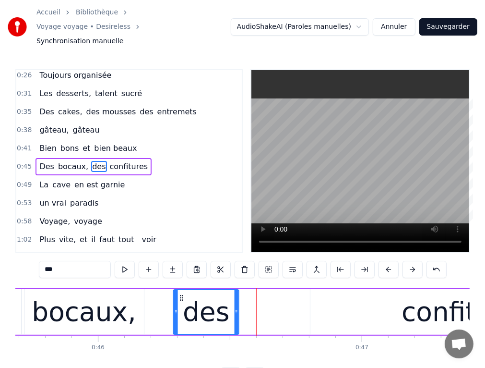
drag, startPoint x: 238, startPoint y: 280, endPoint x: 180, endPoint y: 284, distance: 58.7
click at [180, 294] on icon at bounding box center [182, 298] width 8 height 8
drag, startPoint x: 234, startPoint y: 298, endPoint x: 242, endPoint y: 298, distance: 8.2
click at [243, 308] on icon at bounding box center [245, 312] width 4 height 8
drag, startPoint x: 398, startPoint y: 300, endPoint x: 385, endPoint y: 300, distance: 13.0
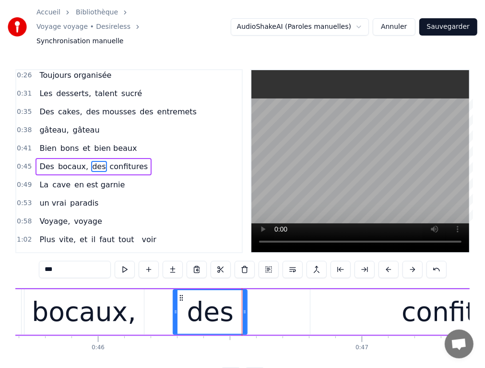
click at [392, 300] on div "confitures" at bounding box center [468, 312] width 314 height 46
type input "**********"
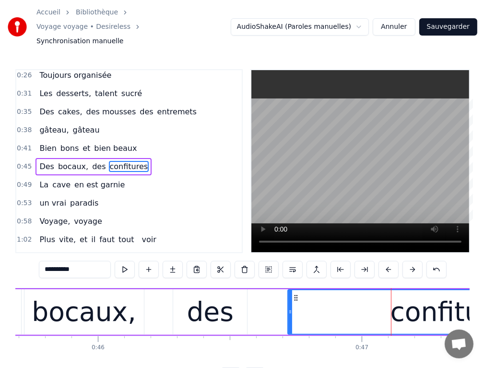
drag, startPoint x: 313, startPoint y: 299, endPoint x: 290, endPoint y: 296, distance: 22.7
click at [290, 308] on icon at bounding box center [291, 312] width 4 height 8
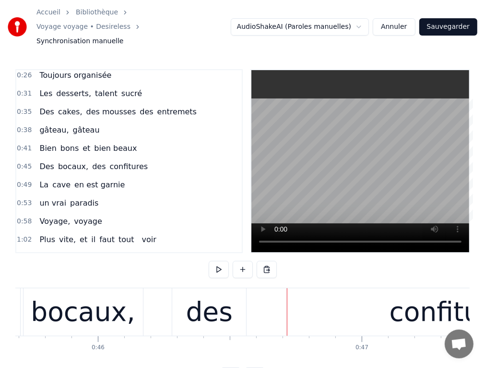
click at [290, 299] on div "confitures" at bounding box center [455, 312] width 337 height 48
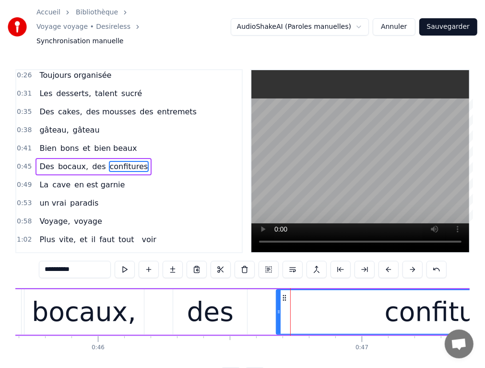
drag, startPoint x: 288, startPoint y: 300, endPoint x: 277, endPoint y: 300, distance: 11.5
click at [277, 308] on icon at bounding box center [279, 312] width 4 height 8
click at [210, 296] on div "des" at bounding box center [210, 312] width 47 height 40
type input "***"
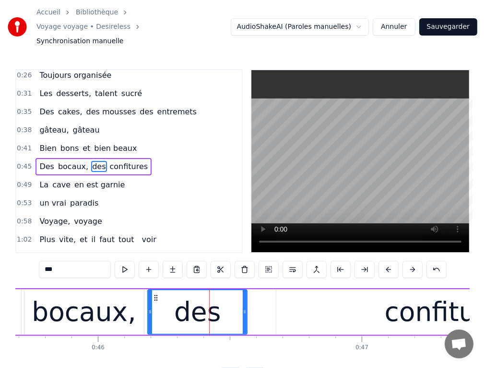
drag, startPoint x: 174, startPoint y: 298, endPoint x: 149, endPoint y: 298, distance: 25.4
click at [149, 308] on icon at bounding box center [150, 312] width 4 height 8
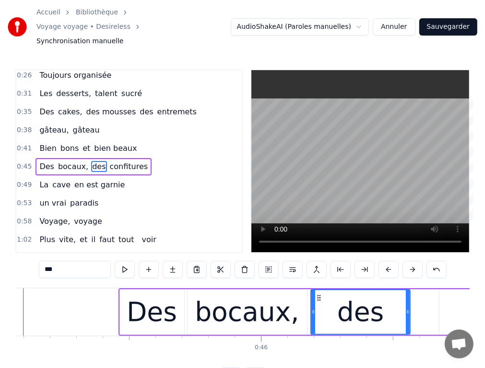
scroll to position [0, 11890]
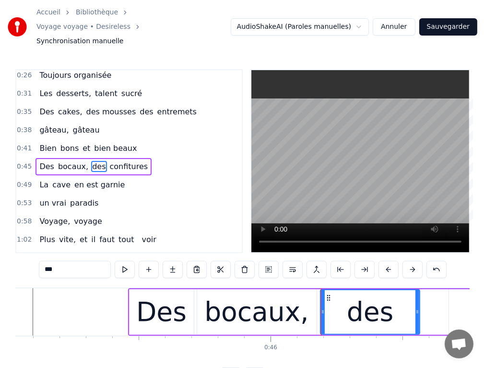
click at [128, 301] on div "Des bocaux, des confitures" at bounding box center [463, 312] width 671 height 48
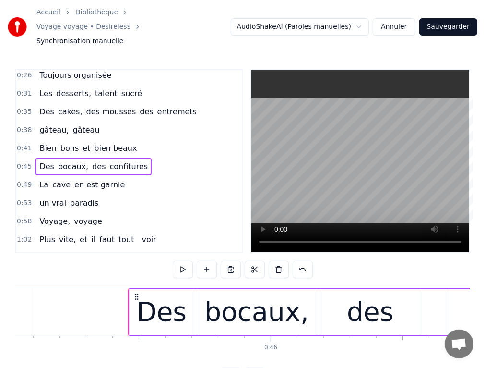
click at [133, 293] on icon at bounding box center [137, 297] width 8 height 8
click at [136, 293] on icon at bounding box center [137, 297] width 8 height 8
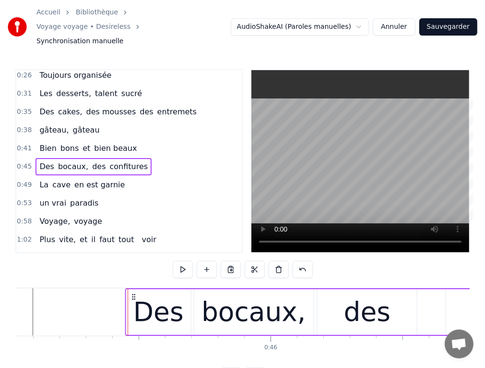
click at [131, 293] on icon at bounding box center [134, 297] width 8 height 8
click at [205, 296] on div "bocaux," at bounding box center [254, 312] width 120 height 46
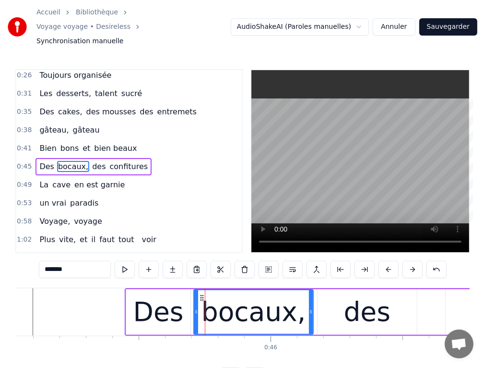
click at [182, 290] on div "Des" at bounding box center [158, 312] width 64 height 46
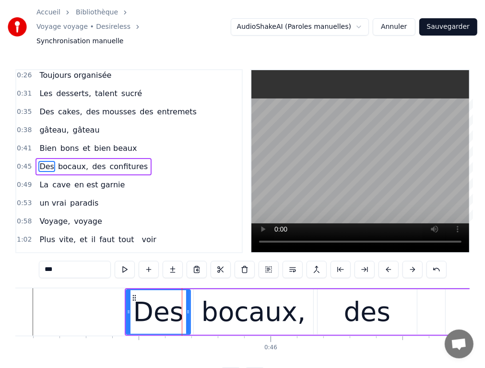
click at [206, 293] on div "bocaux," at bounding box center [254, 312] width 120 height 46
type input "*******"
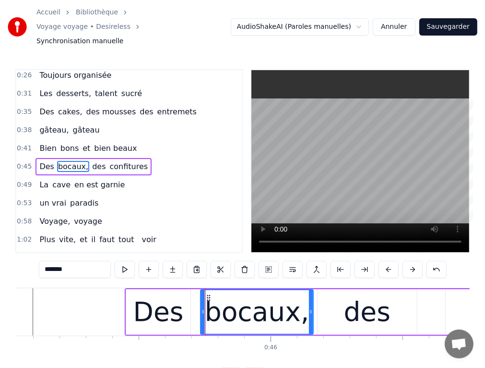
drag, startPoint x: 195, startPoint y: 293, endPoint x: 202, endPoint y: 294, distance: 6.7
click at [202, 308] on icon at bounding box center [203, 312] width 4 height 8
click at [201, 296] on div at bounding box center [201, 312] width 0 height 48
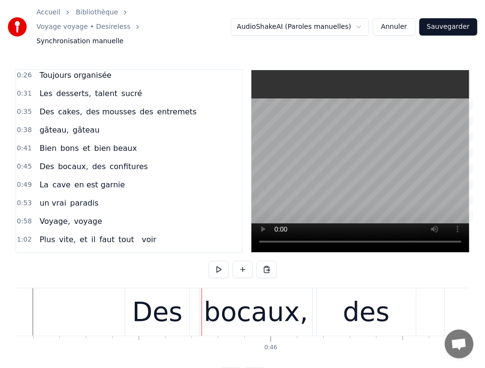
click at [202, 299] on div "bocaux," at bounding box center [256, 312] width 113 height 48
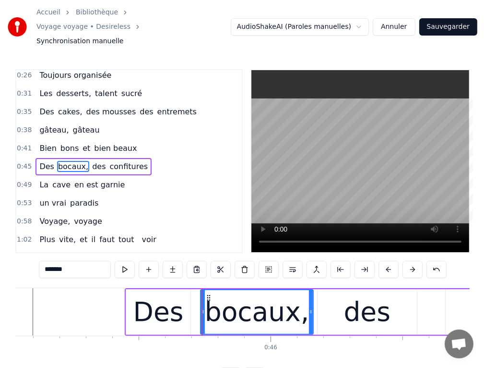
drag, startPoint x: 202, startPoint y: 299, endPoint x: 196, endPoint y: 299, distance: 5.3
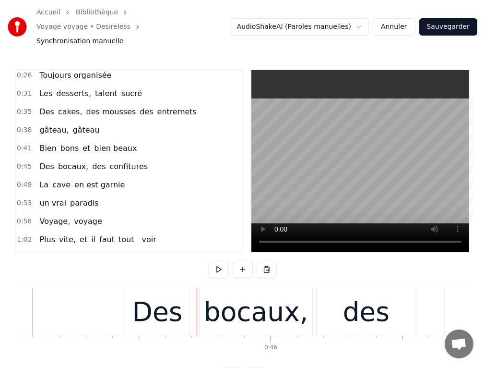
click at [180, 294] on div "Des" at bounding box center [157, 312] width 64 height 48
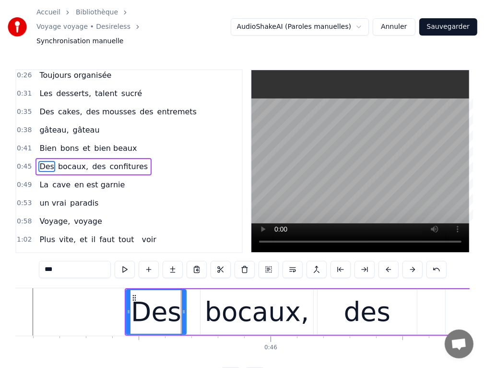
click at [184, 311] on circle at bounding box center [184, 311] width 0 height 0
click at [203, 298] on div "bocaux," at bounding box center [257, 312] width 113 height 46
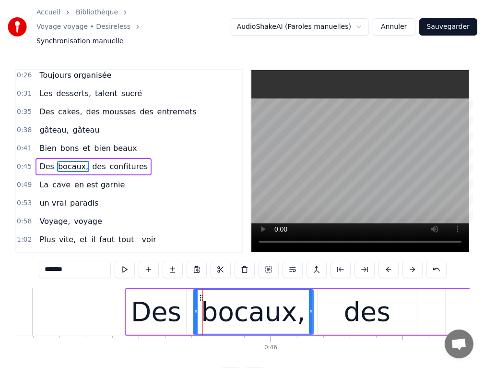
drag, startPoint x: 202, startPoint y: 298, endPoint x: 194, endPoint y: 297, distance: 7.2
click at [194, 308] on icon at bounding box center [196, 312] width 4 height 8
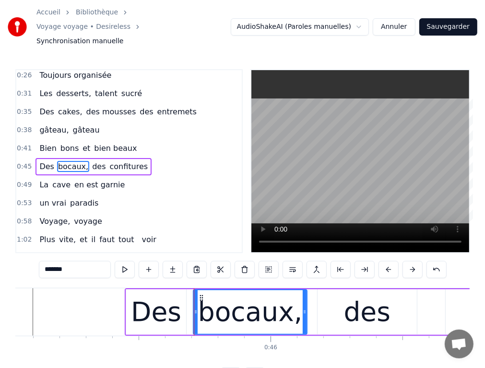
drag, startPoint x: 310, startPoint y: 297, endPoint x: 303, endPoint y: 297, distance: 6.2
click at [303, 308] on icon at bounding box center [305, 312] width 4 height 8
click at [352, 303] on div "des" at bounding box center [367, 312] width 47 height 40
type input "***"
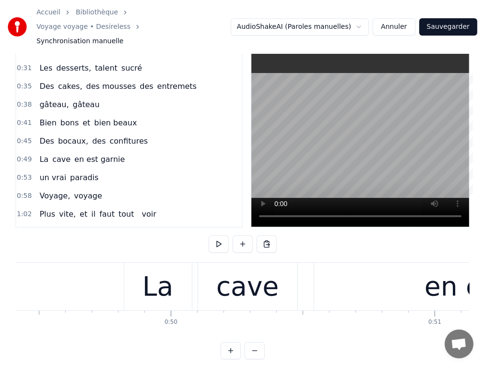
scroll to position [0, 13047]
click at [177, 271] on div "La" at bounding box center [157, 287] width 68 height 48
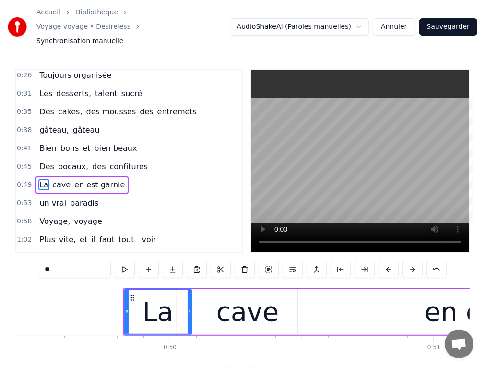
scroll to position [76, 0]
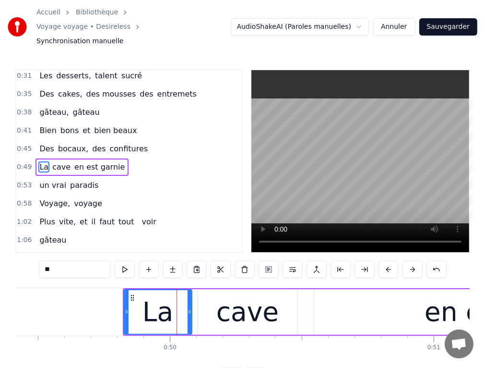
drag, startPoint x: 64, startPoint y: 256, endPoint x: 48, endPoint y: 256, distance: 15.8
click at [48, 261] on input "**" at bounding box center [75, 269] width 72 height 17
click at [243, 302] on div "cave" at bounding box center [248, 312] width 62 height 40
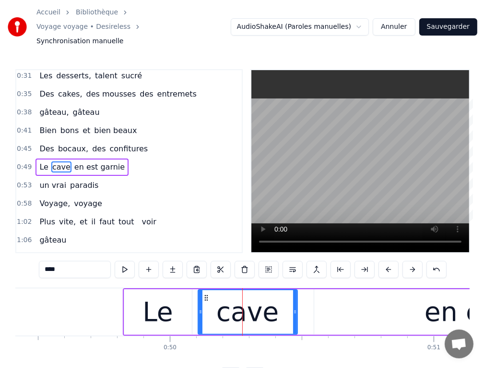
drag, startPoint x: 65, startPoint y: 251, endPoint x: 37, endPoint y: 252, distance: 28.3
click at [37, 252] on div "0:16 Débuts dans l' immobilier 0:19 Les dossiers les clés, tout est bien géré 0…" at bounding box center [242, 226] width 455 height 315
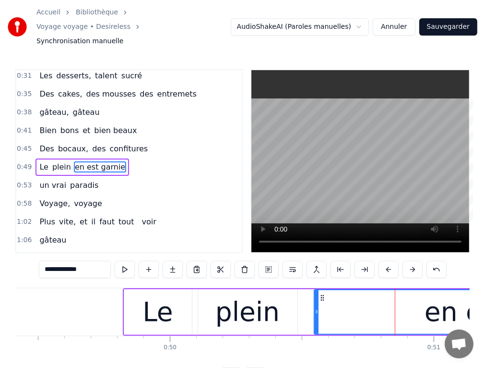
drag, startPoint x: 91, startPoint y: 255, endPoint x: 44, endPoint y: 257, distance: 47.1
click at [44, 261] on input "**********" at bounding box center [75, 269] width 72 height 17
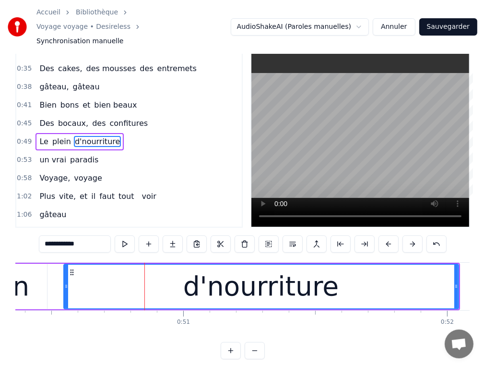
scroll to position [0, 13316]
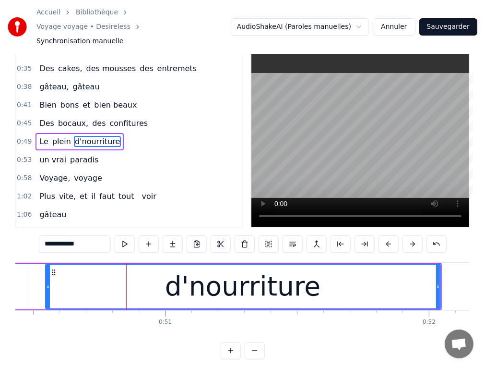
click at [179, 274] on div "d'nourriture" at bounding box center [243, 286] width 156 height 40
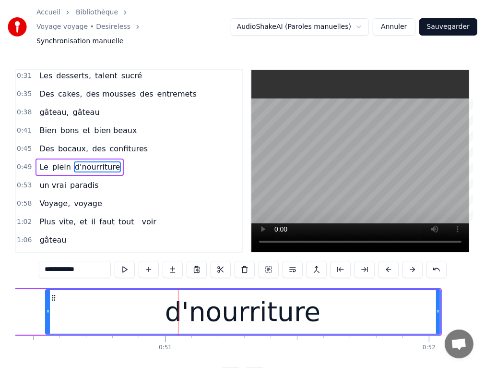
click at [114, 300] on div "d'nourriture" at bounding box center [243, 312] width 394 height 44
type input "*****"
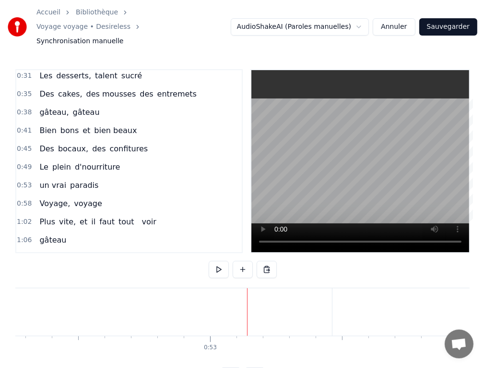
scroll to position [0, 13943]
click at [372, 297] on div "un vrai" at bounding box center [374, 312] width 92 height 40
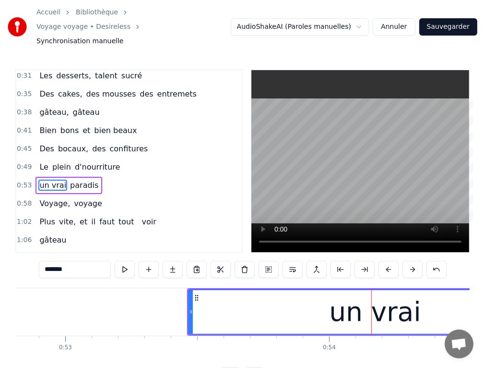
scroll to position [94, 0]
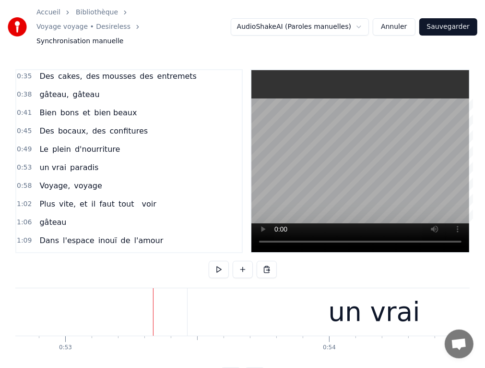
click at [291, 299] on div "un vrai" at bounding box center [375, 312] width 374 height 48
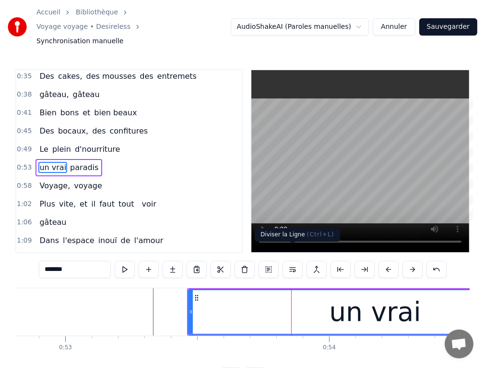
click at [296, 261] on button at bounding box center [293, 269] width 20 height 17
click at [248, 301] on div "un vrai" at bounding box center [375, 312] width 373 height 44
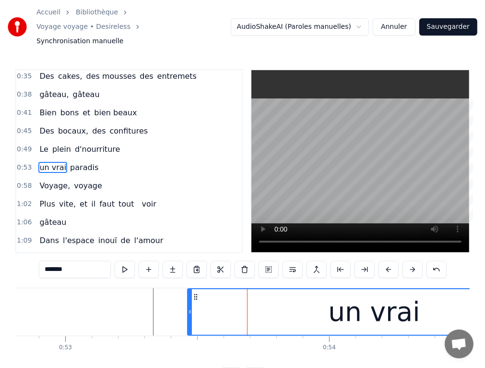
click at [295, 261] on button at bounding box center [293, 269] width 20 height 17
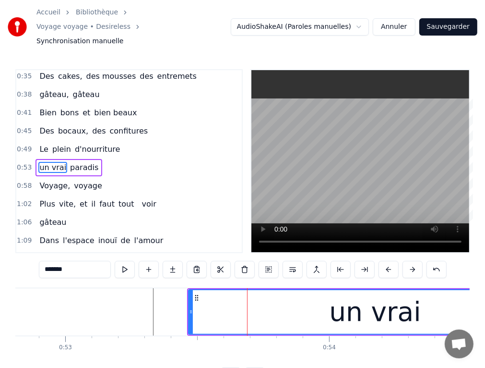
click at [295, 261] on button at bounding box center [293, 269] width 20 height 17
click at [292, 261] on button at bounding box center [293, 269] width 20 height 17
click at [127, 261] on button at bounding box center [125, 269] width 20 height 17
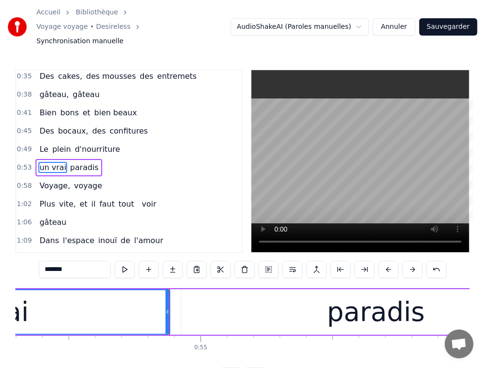
click at [127, 261] on button at bounding box center [125, 269] width 20 height 17
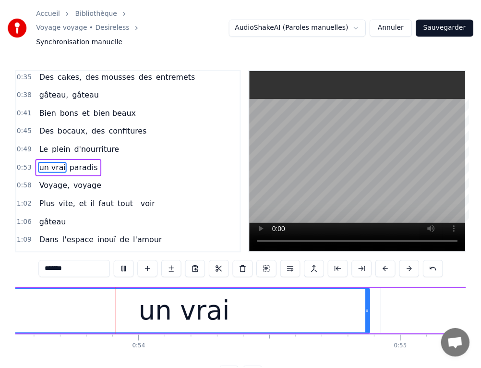
scroll to position [0, 14131]
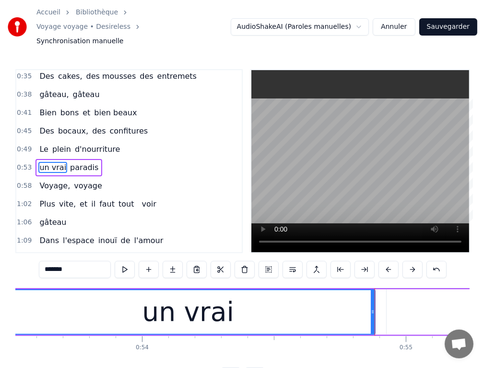
click at [173, 297] on div "un vrai" at bounding box center [188, 312] width 92 height 40
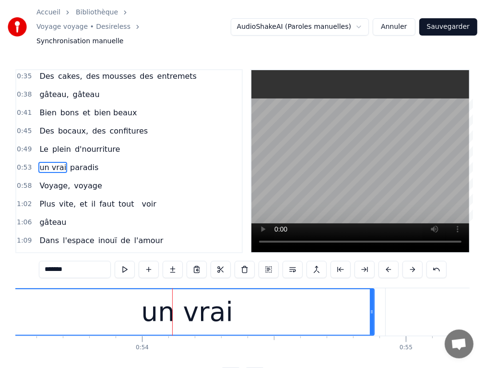
drag, startPoint x: 73, startPoint y: 256, endPoint x: 73, endPoint y: 243, distance: 13.0
click at [36, 257] on div "0:16 Débuts dans l' immobilier 0:19 Les dossiers les clés, tout est bien géré 0…" at bounding box center [242, 226] width 455 height 315
type input "*"
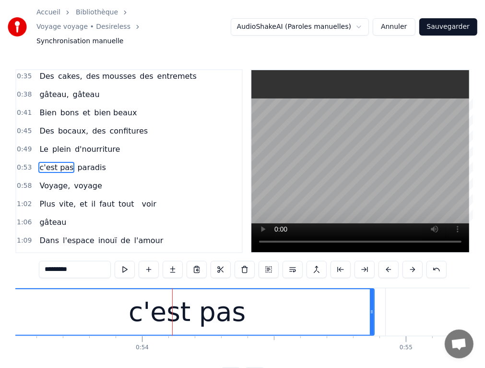
click at [81, 261] on input "*********" at bounding box center [75, 269] width 72 height 17
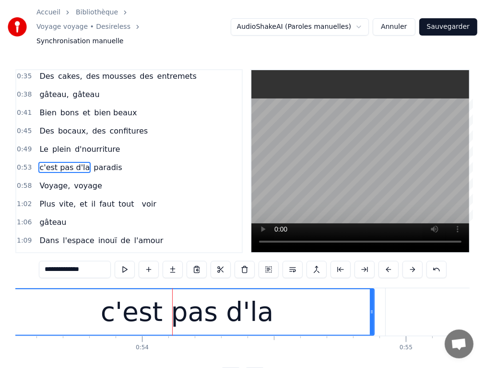
type input "**********"
click at [382, 304] on div "c'est pas d'la paradis" at bounding box center [389, 312] width 778 height 48
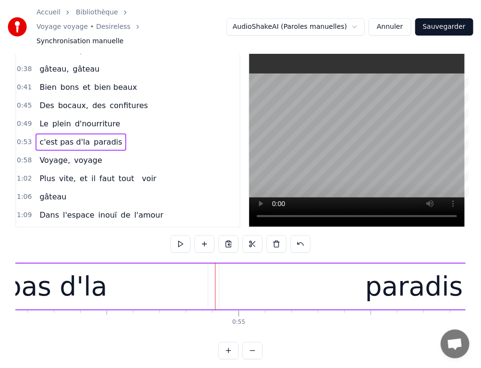
scroll to position [0, 14361]
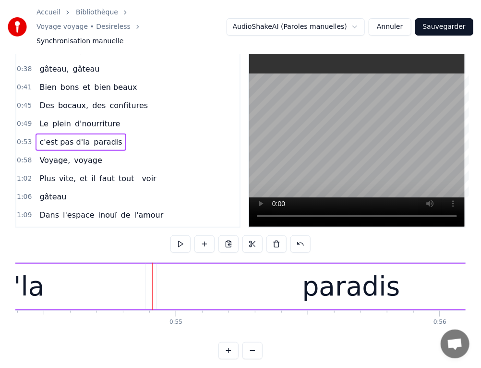
click at [337, 278] on div "paradis" at bounding box center [351, 286] width 98 height 40
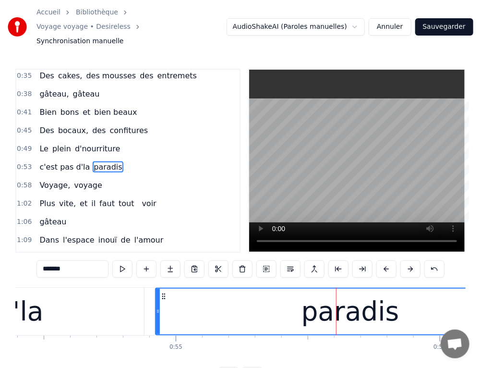
scroll to position [0, 0]
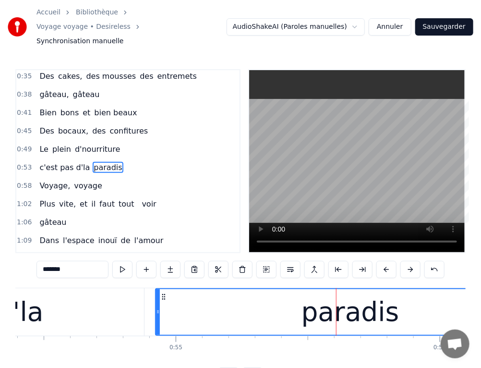
drag, startPoint x: 75, startPoint y: 253, endPoint x: 33, endPoint y: 255, distance: 42.3
click at [33, 255] on div "0:16 Débuts dans l' immobilier 0:19 Les dossiers les clés, tout est bien géré 0…" at bounding box center [240, 226] width 450 height 315
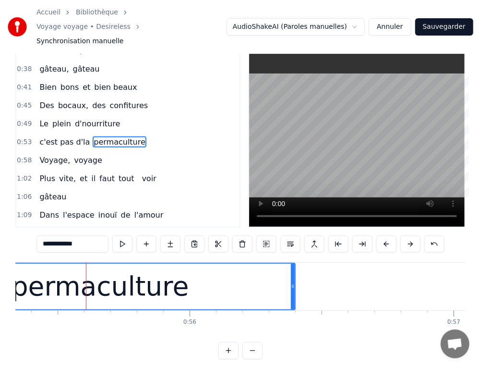
scroll to position [0, 14630]
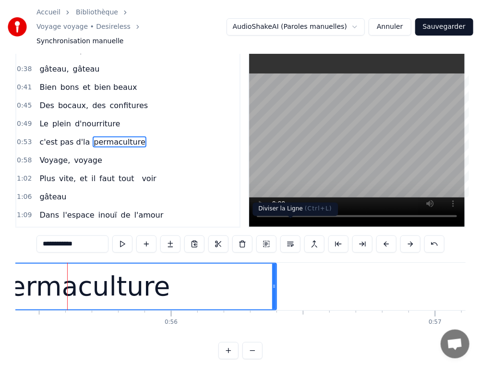
type input "**********"
click at [288, 235] on button at bounding box center [290, 243] width 20 height 17
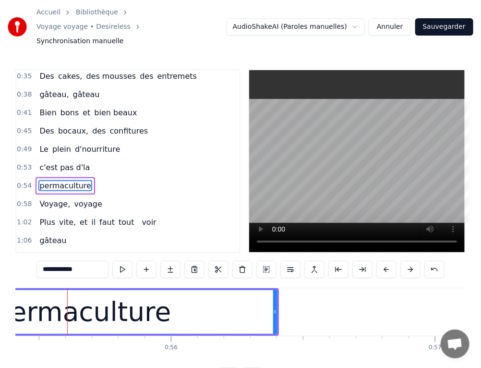
scroll to position [111, 0]
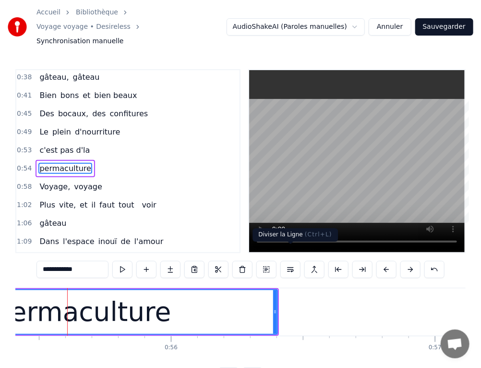
click at [287, 261] on button at bounding box center [290, 269] width 20 height 17
click at [317, 261] on button at bounding box center [314, 269] width 20 height 17
click at [77, 142] on div "c'est pas d'la" at bounding box center [65, 150] width 58 height 17
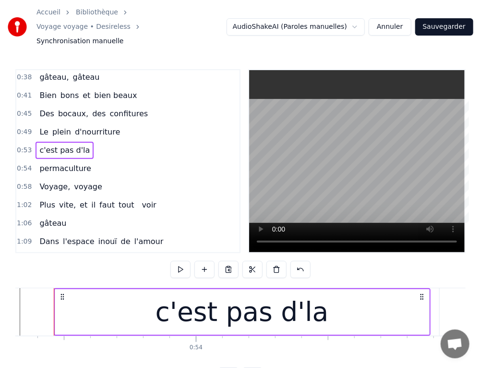
scroll to position [0, 14067]
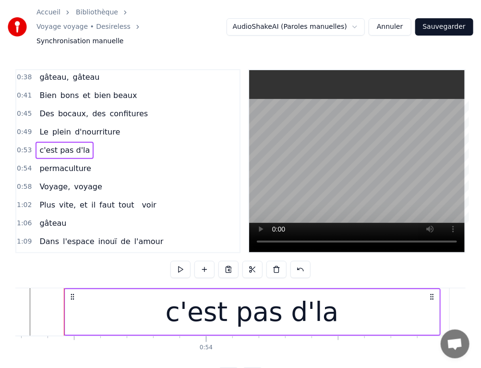
click at [80, 163] on span "permaculture" at bounding box center [65, 168] width 54 height 11
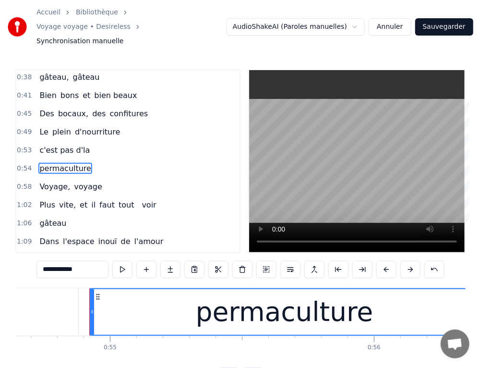
scroll to position [0, 14452]
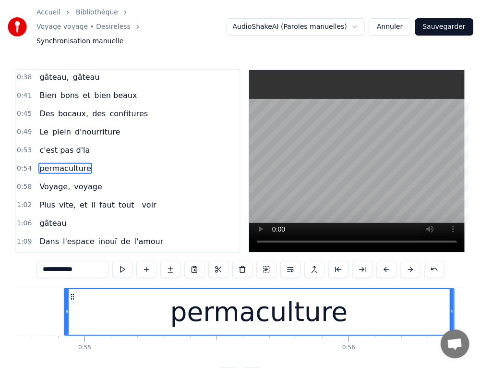
drag, startPoint x: 69, startPoint y: 146, endPoint x: 101, endPoint y: 127, distance: 37.5
click at [101, 127] on div "0:16 Débuts dans l' immobilier 0:19 Les dossiers les clés, tout est bien géré 0…" at bounding box center [127, 161] width 225 height 184
click at [264, 261] on button at bounding box center [266, 269] width 20 height 17
click at [382, 261] on button at bounding box center [386, 269] width 20 height 17
click at [407, 261] on button at bounding box center [410, 269] width 20 height 17
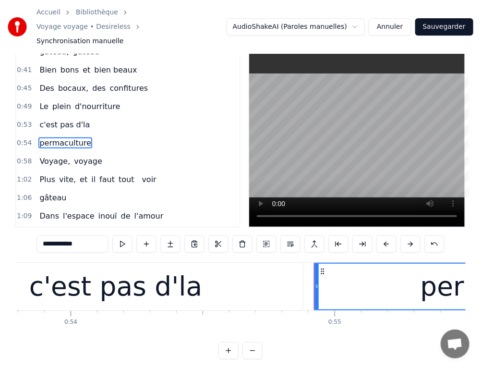
scroll to position [0, 14203]
click at [315, 235] on button at bounding box center [314, 243] width 20 height 17
click at [52, 119] on span "c'est pas d'la" at bounding box center [64, 124] width 52 height 11
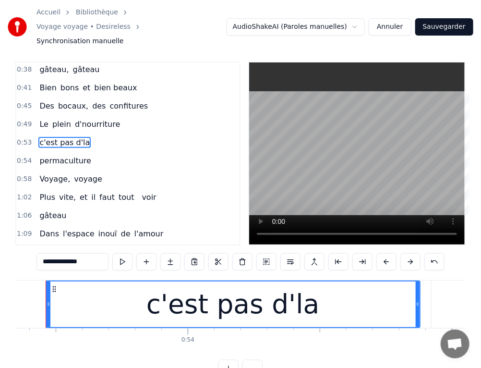
scroll to position [0, 14067]
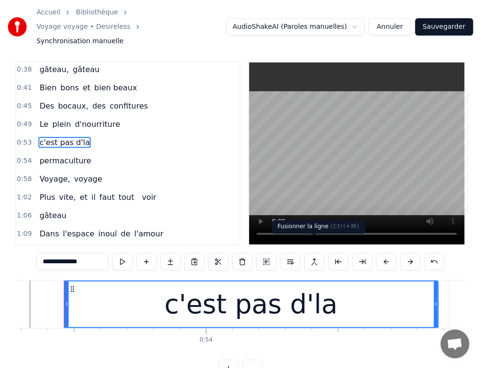
click at [314, 253] on button at bounding box center [314, 261] width 20 height 17
click at [433, 253] on button at bounding box center [434, 261] width 20 height 17
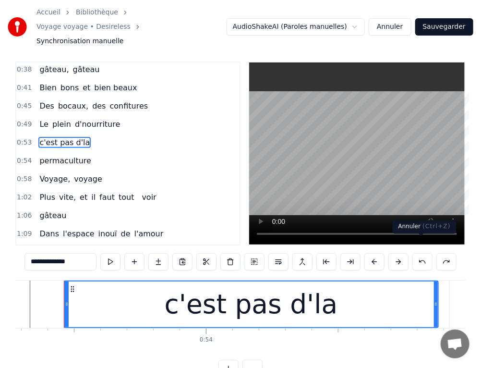
click at [424, 253] on button at bounding box center [422, 261] width 20 height 17
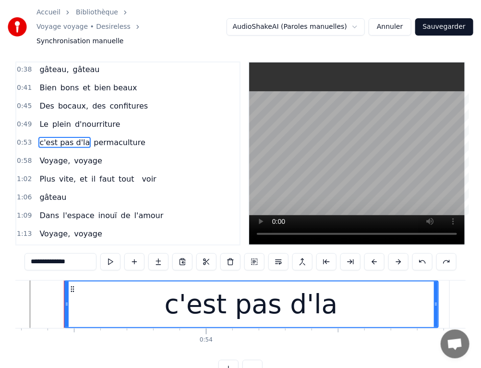
click at [424, 253] on button at bounding box center [422, 261] width 20 height 17
click at [116, 137] on span "permacultur" at bounding box center [117, 142] width 49 height 11
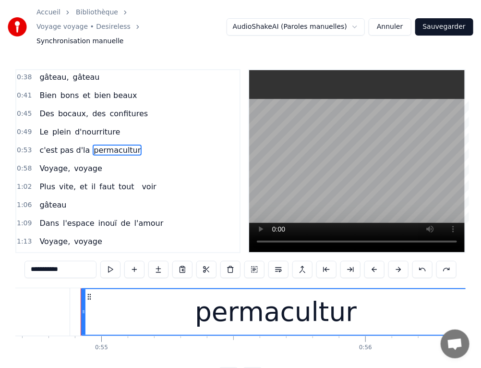
scroll to position [0, 14452]
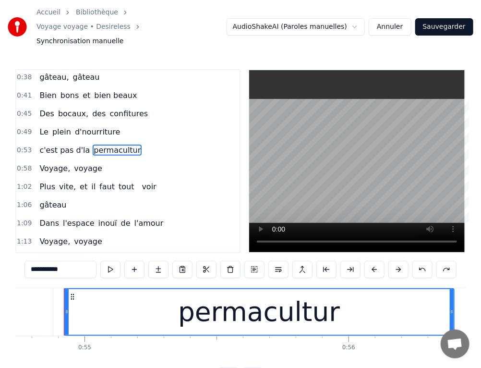
click at [76, 261] on input "**********" at bounding box center [60, 269] width 72 height 17
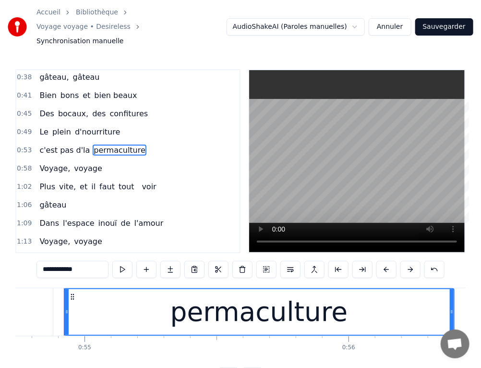
click at [48, 163] on span "Voyage," at bounding box center [54, 168] width 33 height 11
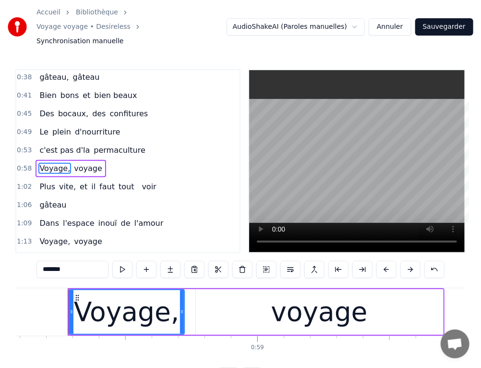
scroll to position [0, 15339]
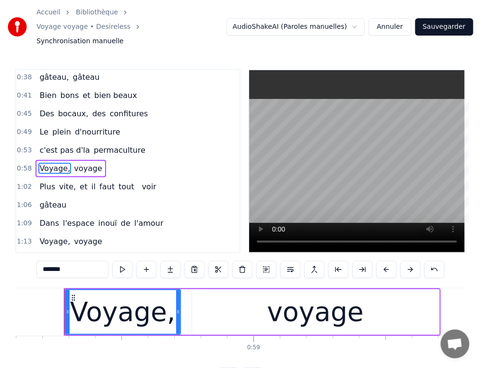
drag, startPoint x: 67, startPoint y: 255, endPoint x: 54, endPoint y: 257, distance: 13.1
click at [53, 261] on input "*******" at bounding box center [72, 269] width 72 height 17
drag, startPoint x: 70, startPoint y: 255, endPoint x: 42, endPoint y: 246, distance: 29.3
click at [36, 255] on div "0:16 Débuts dans l' immobilier 0:19 Les dossiers les clés, tout est bien géré 0…" at bounding box center [240, 226] width 450 height 315
click at [86, 163] on span "voyage" at bounding box center [85, 168] width 30 height 11
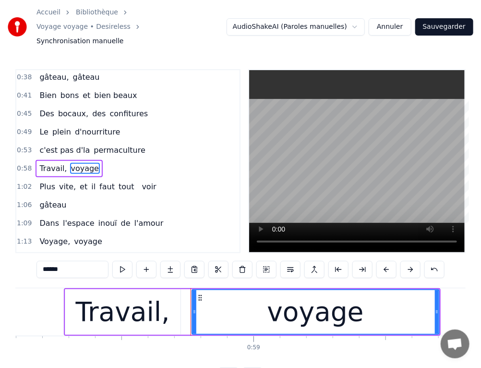
drag, startPoint x: 66, startPoint y: 255, endPoint x: 37, endPoint y: 255, distance: 28.8
click at [37, 255] on div "0:16 Débuts dans l' immobilier 0:19 Les dossiers les clés, tout est bien géré 0…" at bounding box center [240, 226] width 450 height 315
click at [61, 181] on span "vite," at bounding box center [67, 186] width 19 height 11
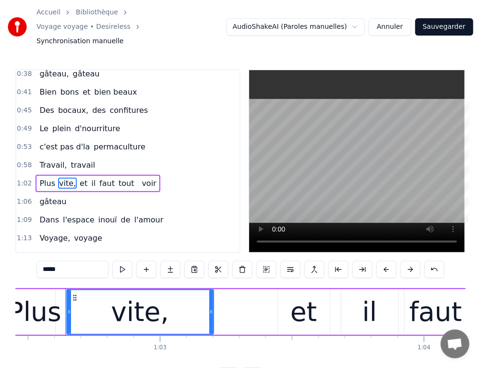
scroll to position [0, 16491]
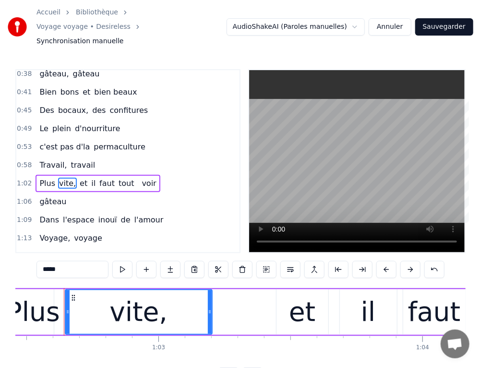
click at [39, 178] on span "Plus" at bounding box center [47, 183] width 18 height 11
type input "****"
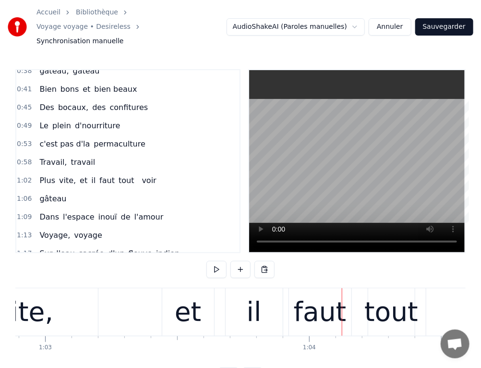
scroll to position [0, 16416]
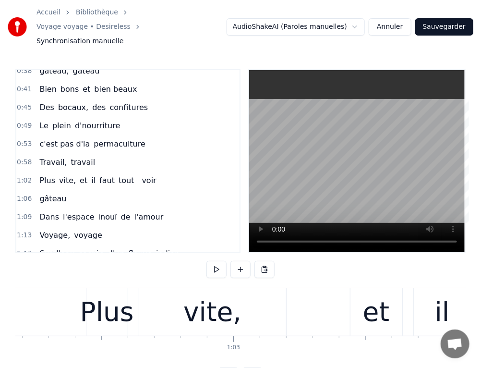
click at [115, 298] on div "Plus" at bounding box center [107, 312] width 54 height 40
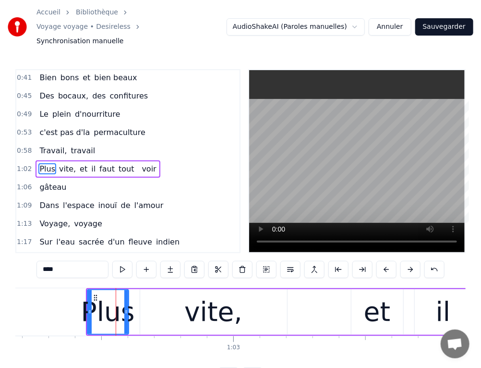
drag, startPoint x: 61, startPoint y: 255, endPoint x: 38, endPoint y: 257, distance: 23.1
click at [38, 261] on input "****" at bounding box center [72, 269] width 72 height 17
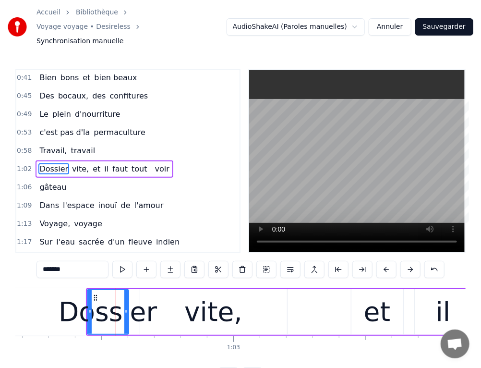
click at [199, 296] on div "vite," at bounding box center [213, 312] width 58 height 40
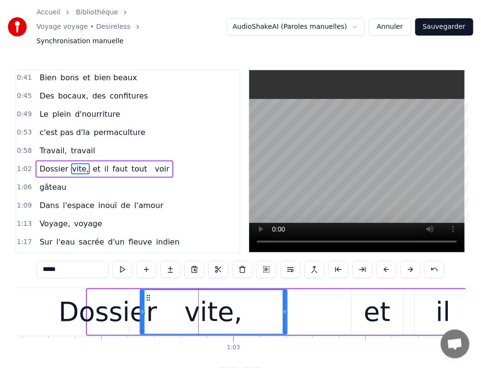
click at [122, 295] on div "Dossier" at bounding box center [108, 312] width 98 height 40
type input "*******"
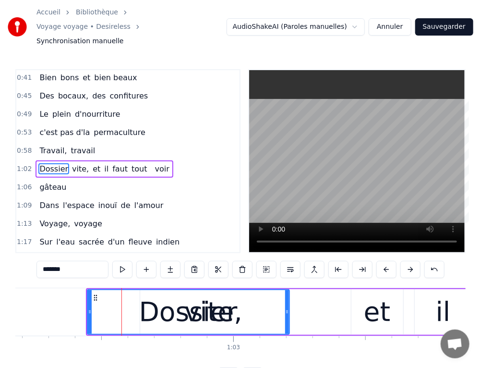
drag, startPoint x: 125, startPoint y: 291, endPoint x: 286, endPoint y: 294, distance: 160.8
click at [286, 294] on div at bounding box center [287, 312] width 4 height 44
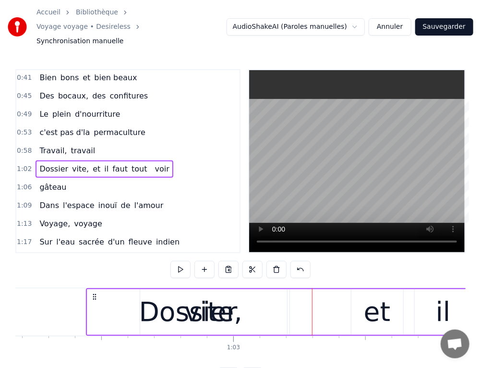
click at [74, 163] on span "vite," at bounding box center [80, 168] width 19 height 11
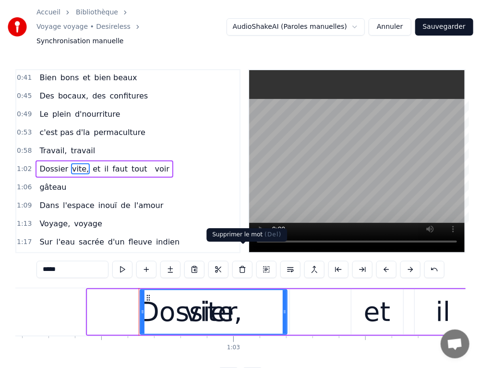
click at [244, 261] on button at bounding box center [242, 269] width 20 height 17
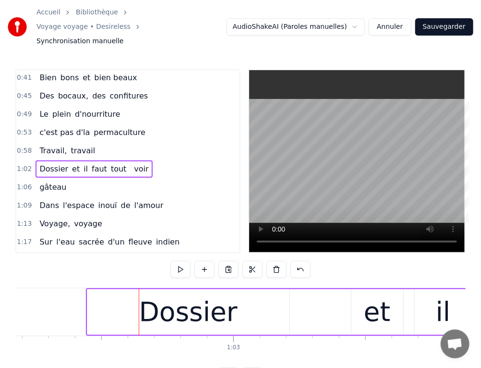
click at [361, 293] on div "et" at bounding box center [377, 312] width 52 height 46
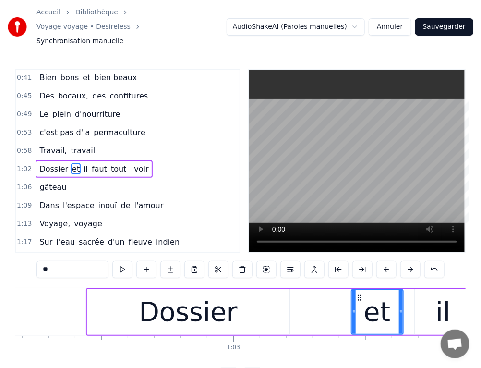
drag, startPoint x: 52, startPoint y: 255, endPoint x: 42, endPoint y: 255, distance: 9.6
click at [42, 261] on input "**" at bounding box center [72, 269] width 72 height 17
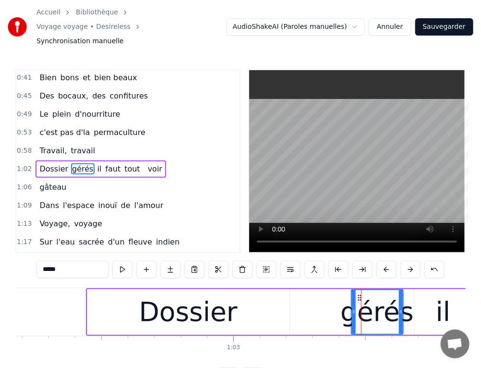
click at [160, 309] on div "Dossier" at bounding box center [188, 312] width 98 height 40
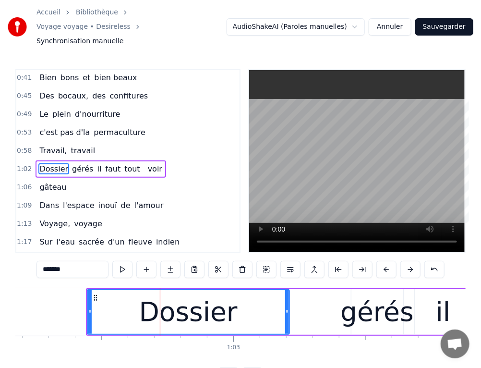
click at [67, 261] on input "*******" at bounding box center [72, 269] width 72 height 17
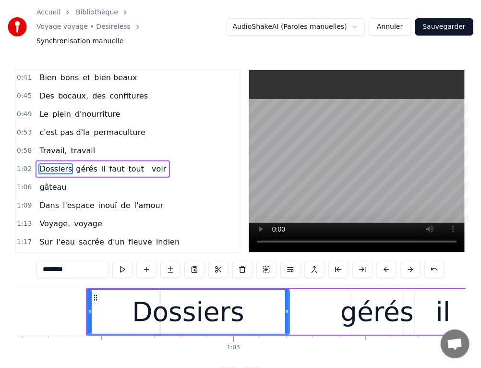
click at [371, 298] on div "gérés" at bounding box center [376, 312] width 73 height 40
type input "*****"
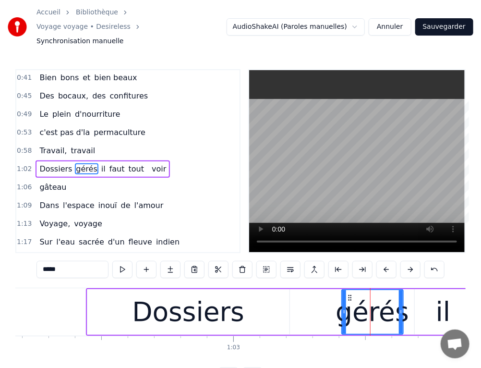
drag, startPoint x: 351, startPoint y: 294, endPoint x: 342, endPoint y: 292, distance: 9.8
click at [342, 292] on div at bounding box center [344, 312] width 4 height 44
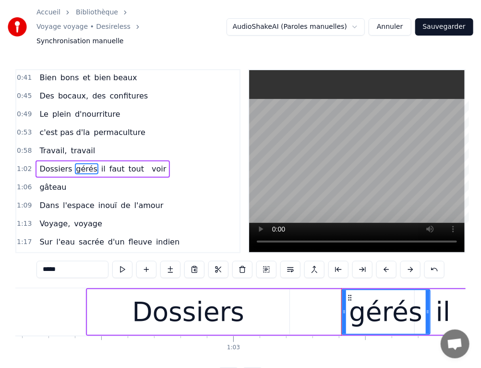
drag, startPoint x: 399, startPoint y: 289, endPoint x: 426, endPoint y: 287, distance: 27.0
click at [426, 290] on div at bounding box center [428, 312] width 4 height 44
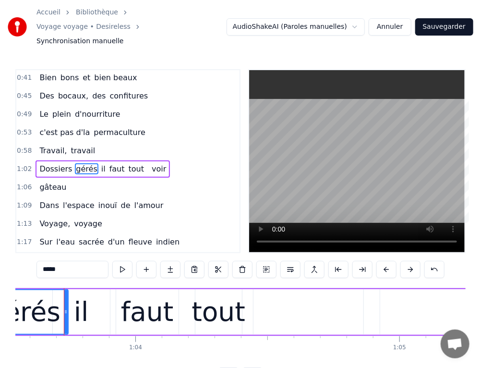
scroll to position [0, 16778]
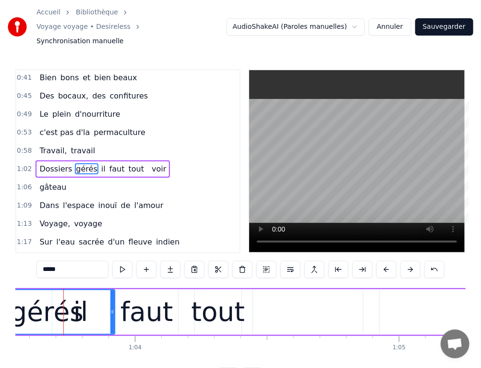
drag, startPoint x: 65, startPoint y: 290, endPoint x: 112, endPoint y: 290, distance: 47.0
click at [112, 290] on div at bounding box center [112, 312] width 4 height 44
click at [95, 160] on div "Dossiers gérés il faut tout voir" at bounding box center [103, 168] width 134 height 17
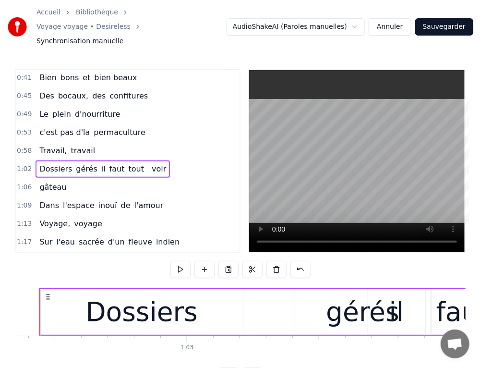
scroll to position [0, 16438]
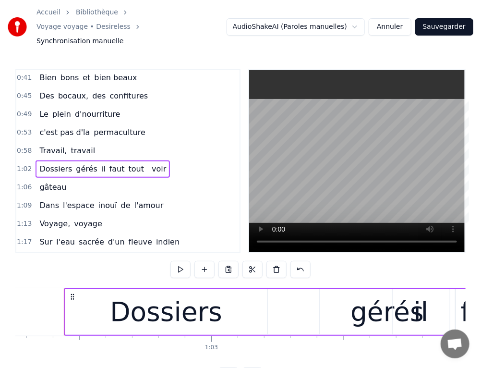
click at [100, 163] on span "il" at bounding box center [103, 168] width 6 height 11
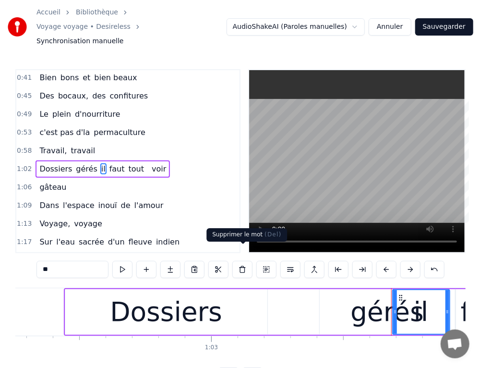
click at [244, 261] on button at bounding box center [242, 269] width 20 height 17
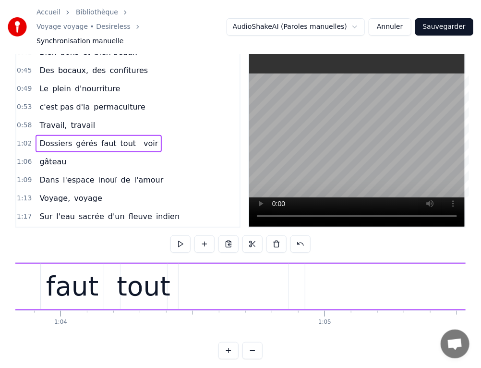
scroll to position [0, 16841]
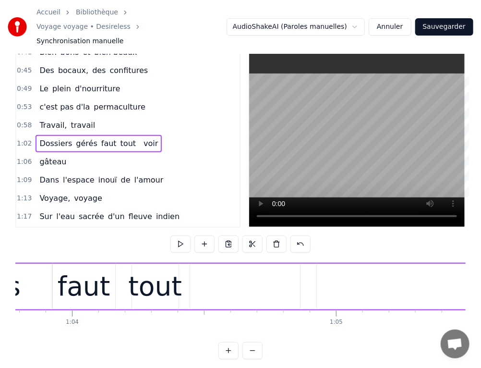
click at [103, 277] on div "faut" at bounding box center [84, 286] width 53 height 40
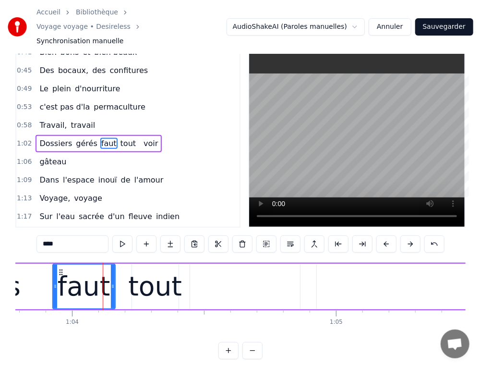
scroll to position [0, 0]
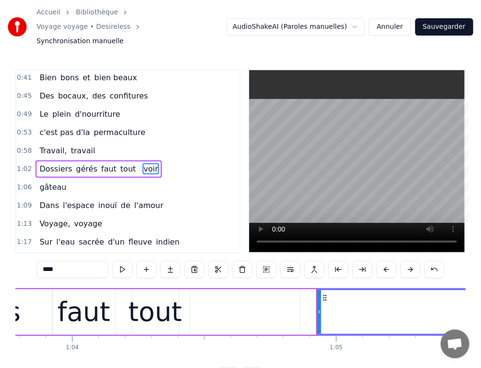
drag, startPoint x: 47, startPoint y: 259, endPoint x: 27, endPoint y: 261, distance: 19.3
click at [27, 261] on div "0:16 Débuts dans l' immobilier 0:19 Les dossiers les clés, tout est bien géré 0…" at bounding box center [240, 226] width 450 height 315
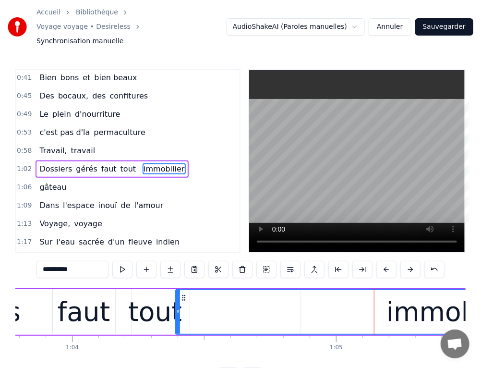
drag, startPoint x: 318, startPoint y: 293, endPoint x: 177, endPoint y: 294, distance: 141.1
click at [177, 294] on div at bounding box center [178, 312] width 4 height 44
click at [120, 163] on span "tout" at bounding box center [128, 168] width 17 height 11
type input "****"
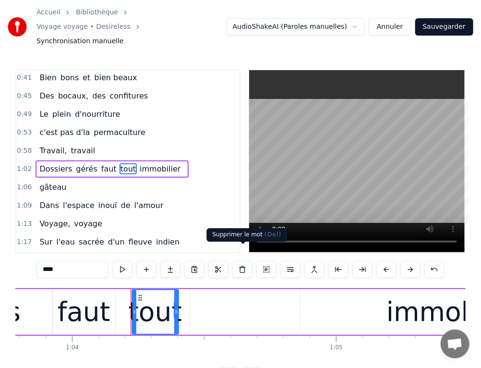
click at [241, 261] on button at bounding box center [242, 269] width 20 height 17
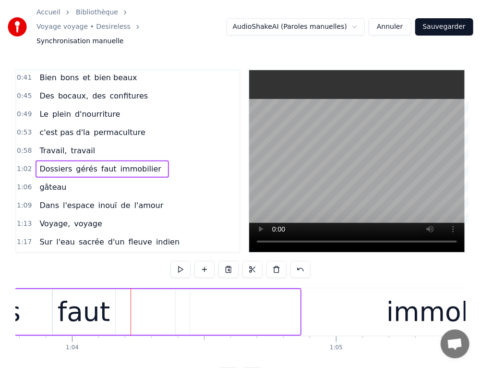
click at [100, 163] on span "faut" at bounding box center [108, 168] width 17 height 11
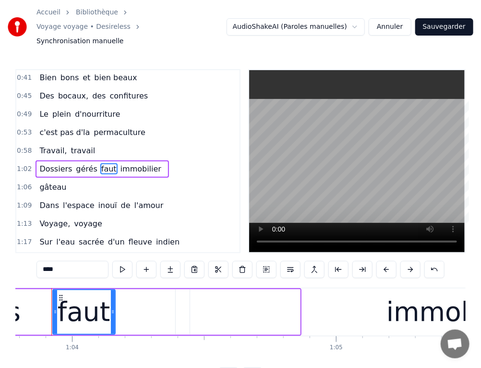
scroll to position [0, 16829]
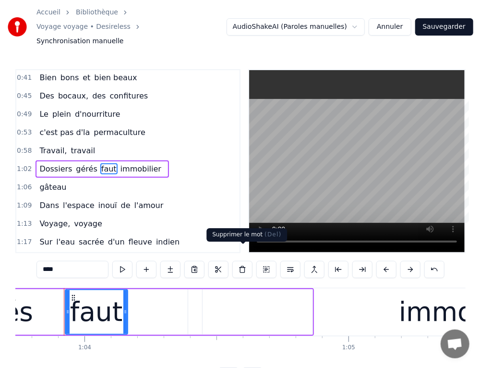
click at [242, 261] on button at bounding box center [242, 269] width 20 height 17
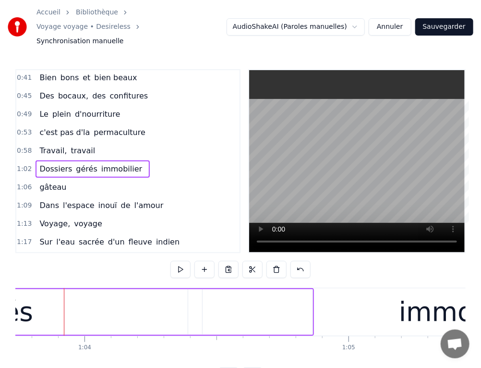
click at [270, 299] on div at bounding box center [258, 312] width 110 height 46
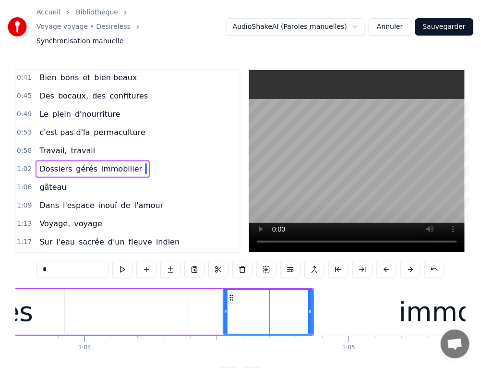
drag, startPoint x: 204, startPoint y: 293, endPoint x: 382, endPoint y: 280, distance: 179.1
click at [224, 290] on div at bounding box center [226, 312] width 4 height 44
click at [430, 292] on div "immobilier" at bounding box center [469, 312] width 141 height 40
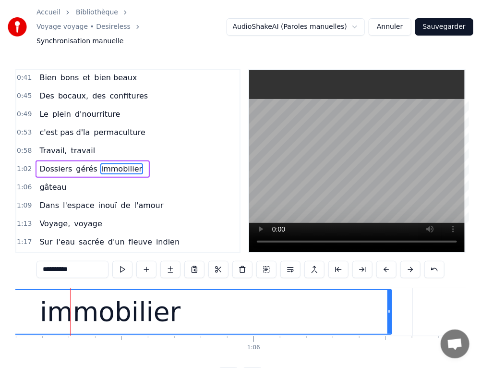
scroll to position [0, 17194]
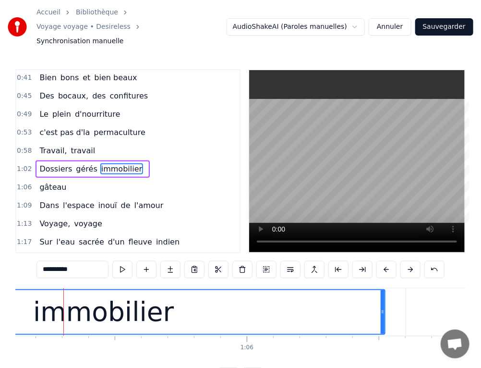
click at [223, 303] on div "immobilier" at bounding box center [104, 312] width 562 height 44
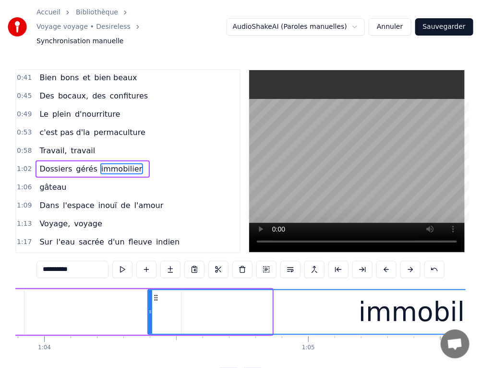
scroll to position [0, 16868]
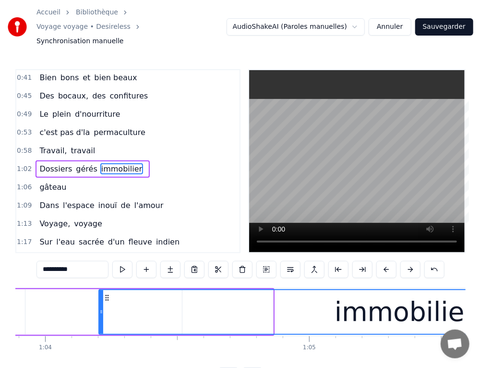
drag, startPoint x: 150, startPoint y: 296, endPoint x: 100, endPoint y: 298, distance: 49.9
click at [100, 308] on icon at bounding box center [101, 312] width 4 height 8
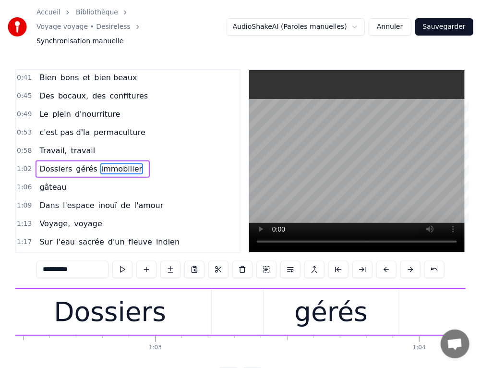
scroll to position [0, 16484]
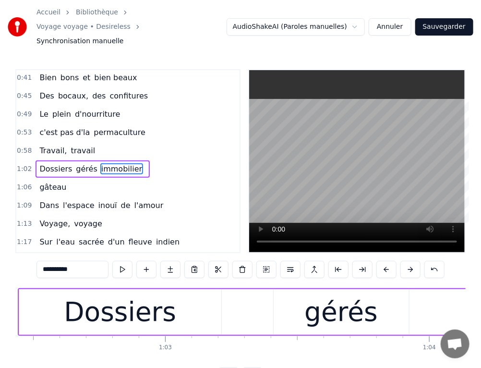
click at [301, 304] on div "gérés" at bounding box center [341, 312] width 135 height 46
type input "*****"
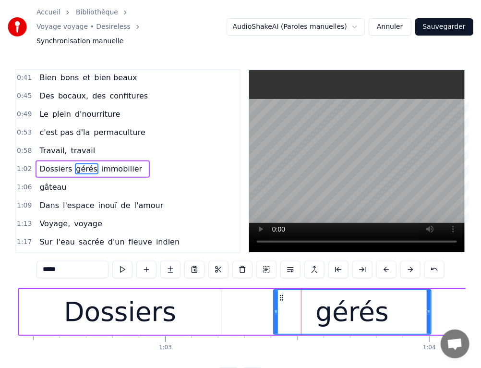
drag, startPoint x: 406, startPoint y: 294, endPoint x: 428, endPoint y: 289, distance: 22.6
click at [428, 290] on div at bounding box center [429, 312] width 4 height 44
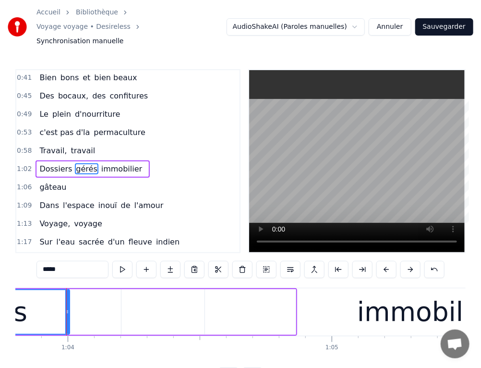
scroll to position [0, 16848]
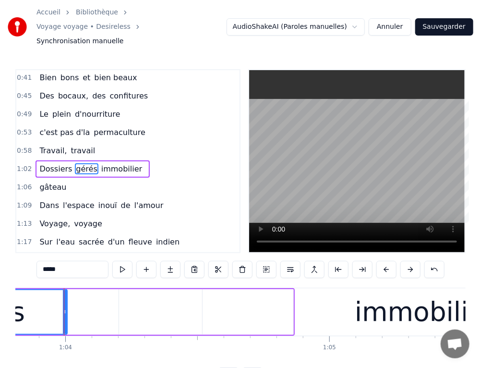
click at [274, 308] on div at bounding box center [248, 312] width 91 height 46
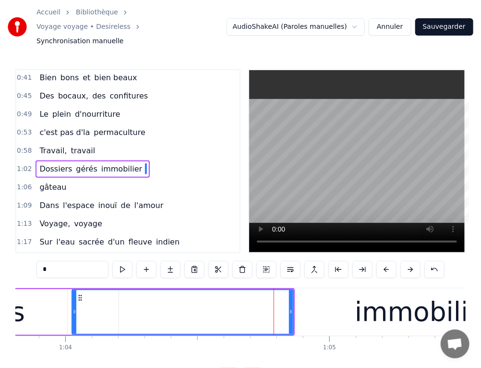
drag, startPoint x: 204, startPoint y: 297, endPoint x: 73, endPoint y: 305, distance: 130.9
click at [73, 305] on div at bounding box center [74, 312] width 4 height 44
drag, startPoint x: 291, startPoint y: 300, endPoint x: 335, endPoint y: 298, distance: 43.2
click at [335, 308] on icon at bounding box center [334, 312] width 4 height 8
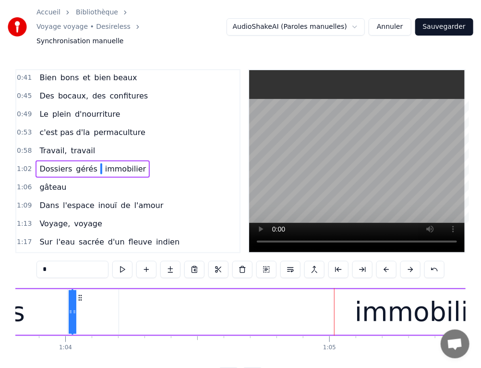
drag, startPoint x: 335, startPoint y: 298, endPoint x: 56, endPoint y: 315, distance: 279.4
click at [56, 315] on div "Dossiers gérés immobilier" at bounding box center [193, 312] width 1079 height 48
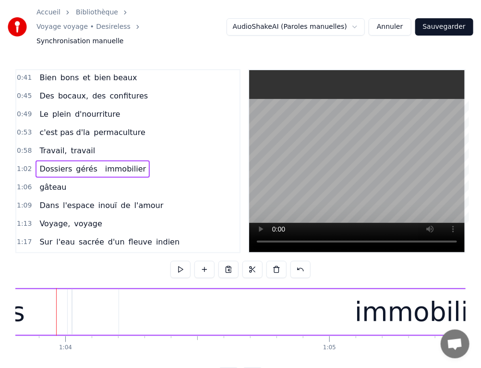
scroll to position [0, 16840]
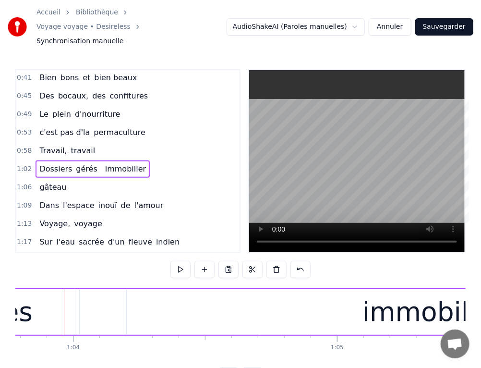
click at [86, 305] on div "Dossiers gérés immobilier" at bounding box center [201, 312] width 1079 height 48
click at [146, 298] on div "immobilier" at bounding box center [433, 312] width 613 height 46
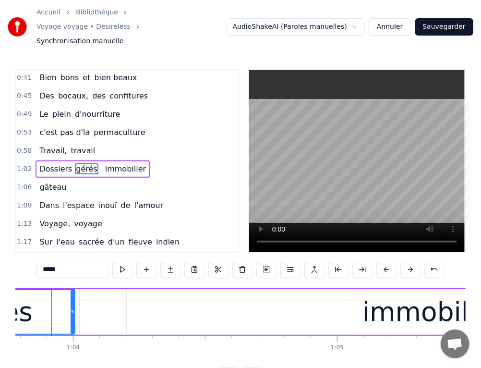
scroll to position [0, 16828]
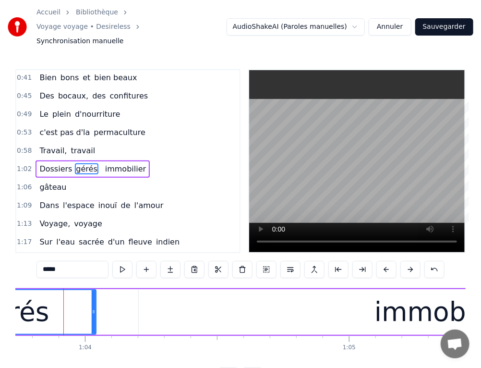
drag, startPoint x: 84, startPoint y: 298, endPoint x: 93, endPoint y: 298, distance: 9.1
click at [93, 312] on circle at bounding box center [93, 312] width 0 height 0
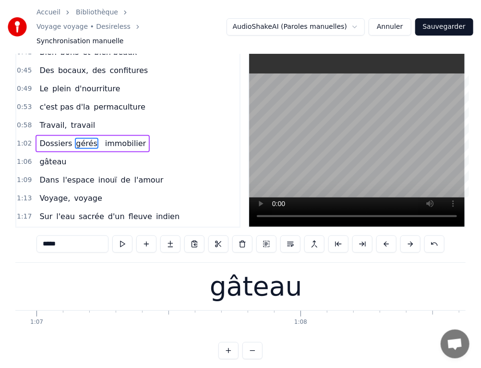
scroll to position [0, 17673]
click at [58, 156] on span "gâteau" at bounding box center [52, 161] width 29 height 11
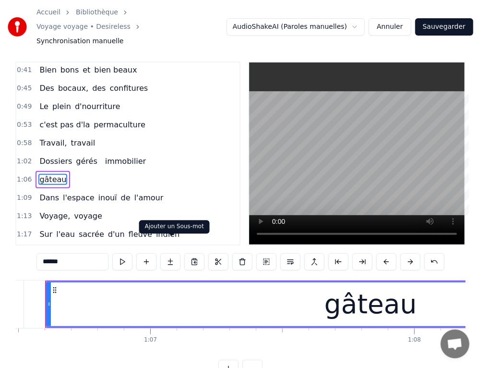
scroll to position [0, 17536]
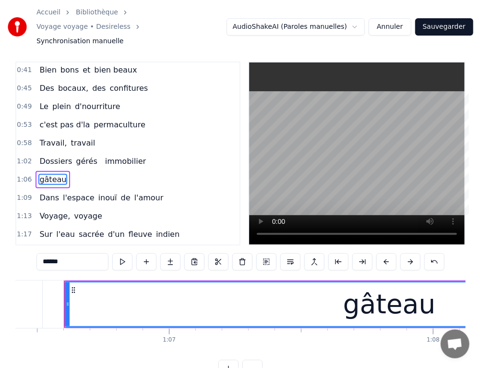
drag, startPoint x: 72, startPoint y: 248, endPoint x: 25, endPoint y: 248, distance: 46.6
click at [25, 248] on div "0:16 Débuts dans l' immobilier 0:19 Les dossiers les clés, tout est bien géré 0…" at bounding box center [240, 218] width 450 height 315
type input "*"
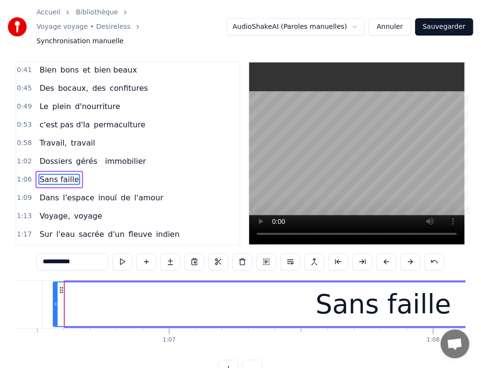
drag, startPoint x: 65, startPoint y: 288, endPoint x: 53, endPoint y: 285, distance: 12.5
click at [54, 285] on div at bounding box center [56, 304] width 4 height 44
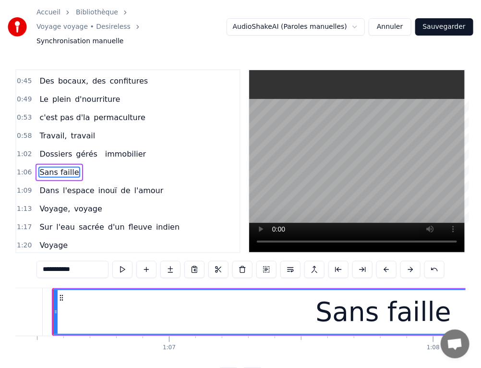
scroll to position [0, 17525]
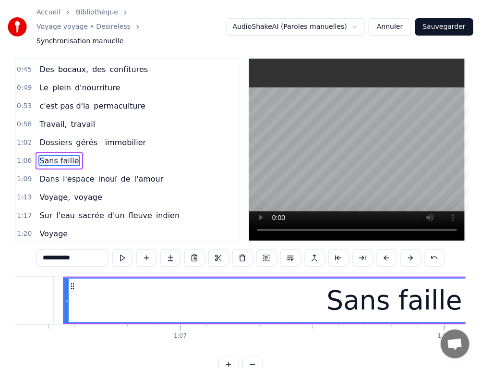
click at [481, 337] on div "Accueil Bibliothèque Voyage voyage • Desireless Synchronisation manuelle AudioS…" at bounding box center [240, 180] width 481 height 385
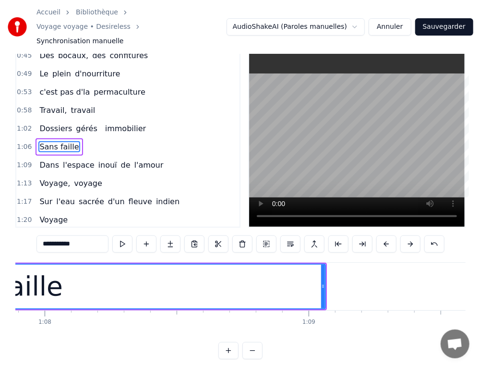
scroll to position [0, 17928]
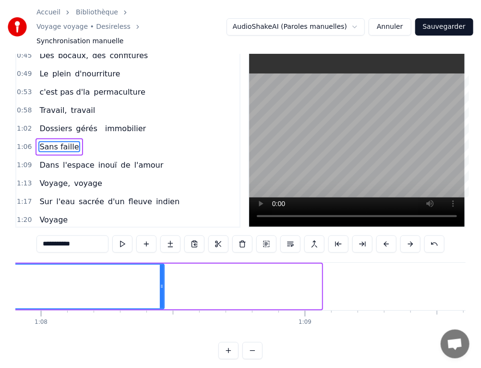
drag, startPoint x: 319, startPoint y: 274, endPoint x: 161, endPoint y: 279, distance: 157.5
click at [161, 279] on div at bounding box center [162, 287] width 4 height 44
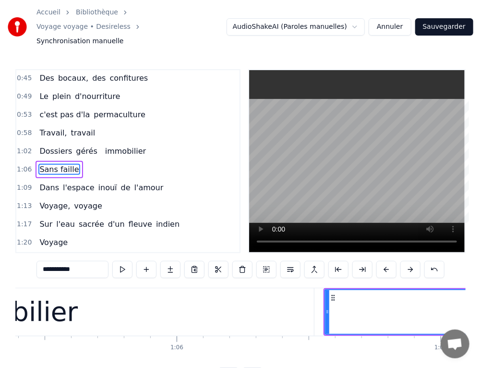
scroll to position [0, 17237]
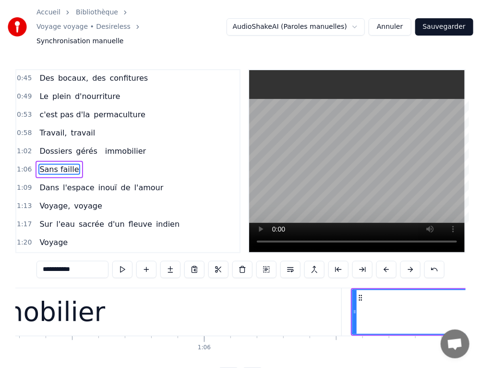
click at [71, 319] on div "immobilier" at bounding box center [35, 312] width 613 height 48
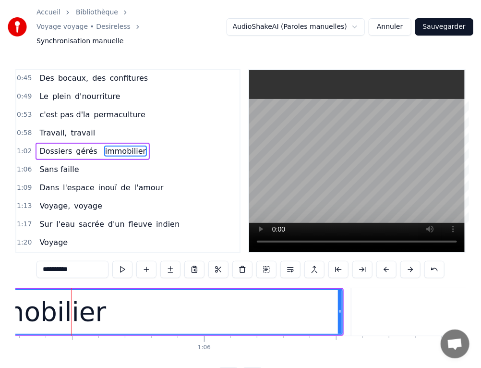
scroll to position [129, 0]
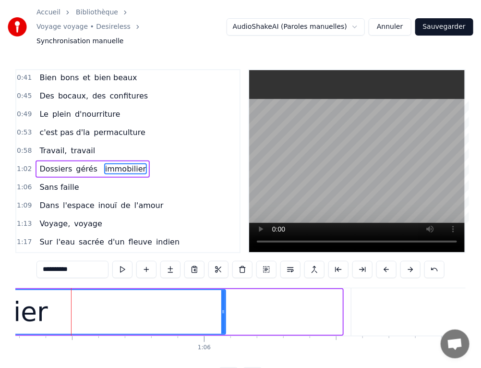
drag, startPoint x: 341, startPoint y: 297, endPoint x: 225, endPoint y: 302, distance: 116.8
type input "**********"
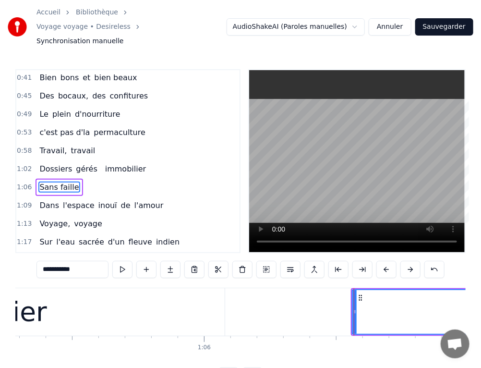
scroll to position [147, 0]
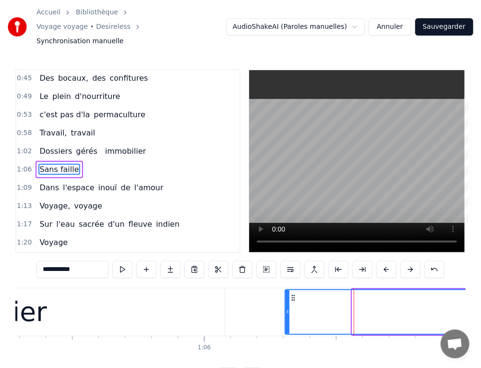
drag, startPoint x: 352, startPoint y: 297, endPoint x: 285, endPoint y: 301, distance: 67.3
click at [286, 308] on icon at bounding box center [288, 312] width 4 height 8
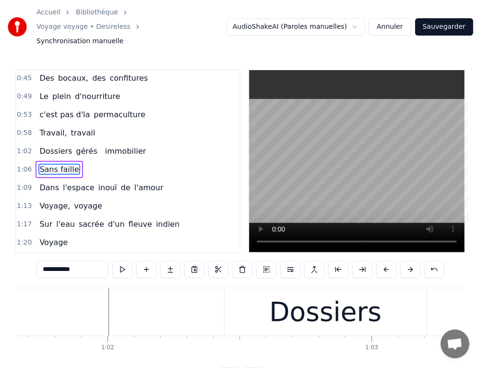
scroll to position [0, 16277]
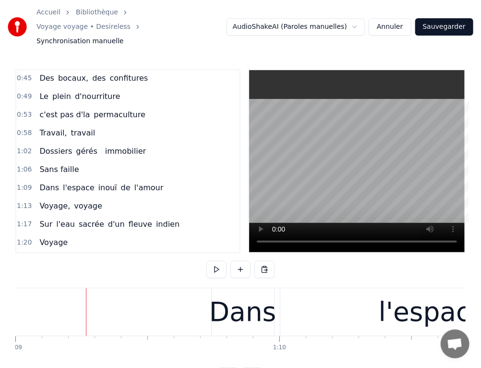
scroll to position [0, 18240]
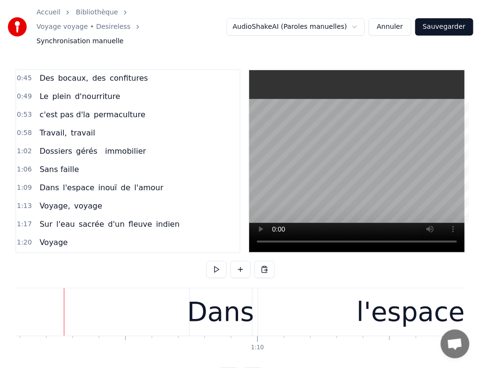
click at [75, 145] on span "gérés" at bounding box center [86, 150] width 23 height 11
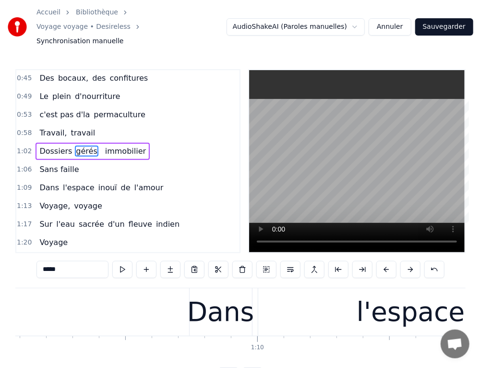
scroll to position [144, 0]
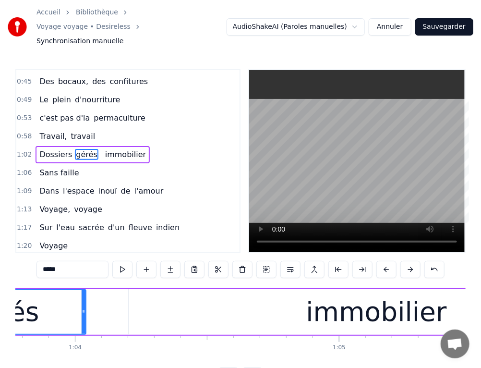
click at [67, 167] on span "Sans faille" at bounding box center [58, 172] width 41 height 11
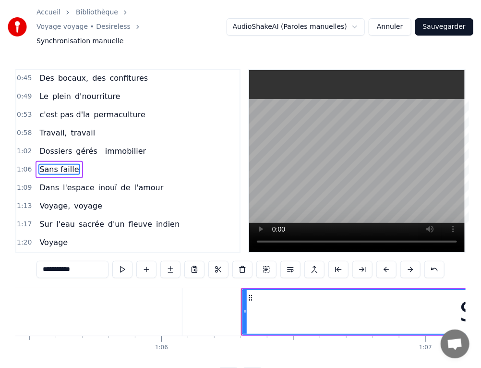
scroll to position [0, 17457]
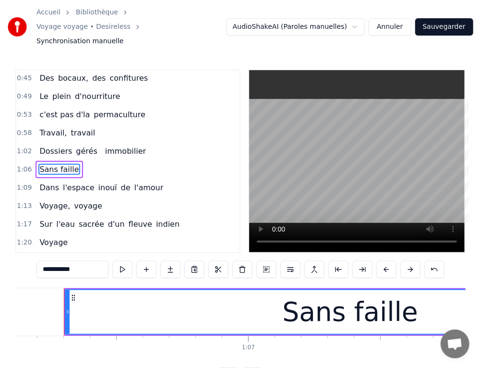
click at [78, 305] on div "Sans faille" at bounding box center [350, 312] width 569 height 44
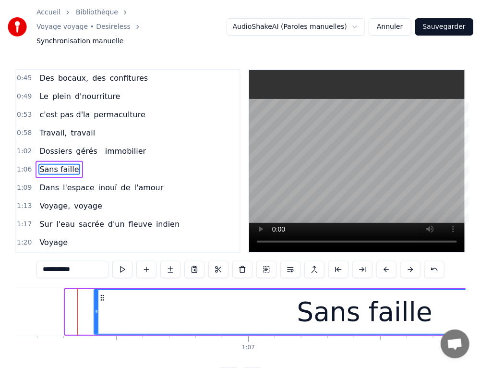
drag, startPoint x: 67, startPoint y: 296, endPoint x: 96, endPoint y: 296, distance: 28.8
click at [96, 308] on icon at bounding box center [97, 312] width 4 height 8
click at [75, 145] on span "gérés" at bounding box center [86, 150] width 23 height 11
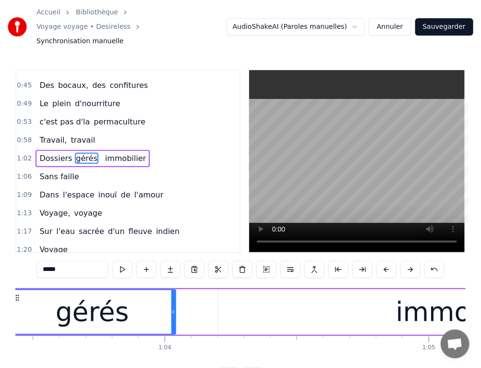
scroll to position [0, 16692]
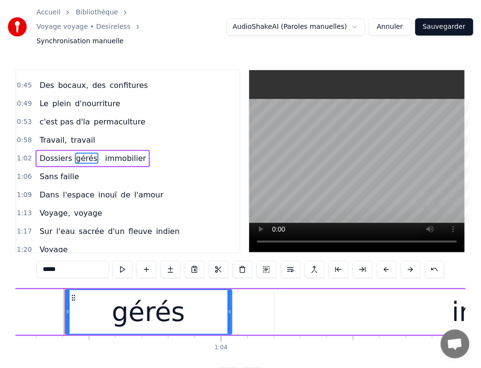
click at [63, 261] on input "*****" at bounding box center [72, 269] width 72 height 17
click at [66, 261] on input "*****" at bounding box center [72, 269] width 72 height 17
click at [58, 153] on span "Dossiers" at bounding box center [55, 158] width 35 height 11
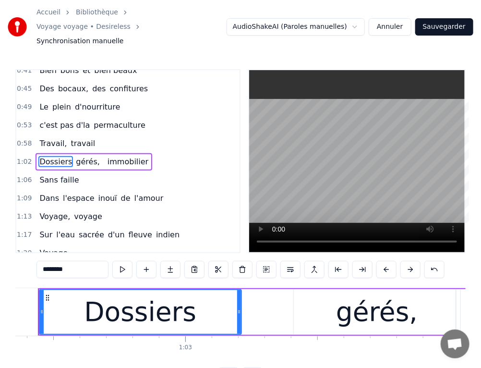
scroll to position [0, 16438]
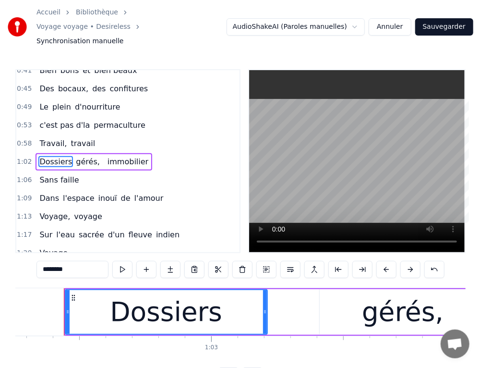
click at [70, 261] on input "********" at bounding box center [72, 269] width 72 height 17
click at [97, 192] on span "inouï" at bounding box center [107, 197] width 21 height 11
type input "*****"
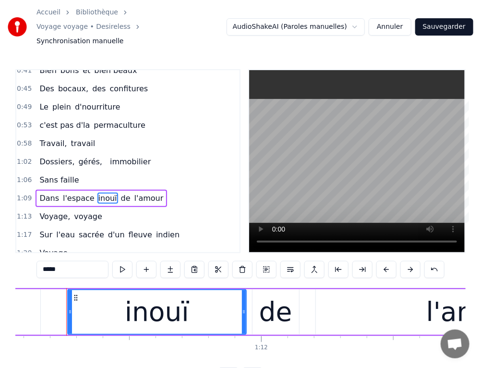
scroll to position [0, 18767]
